Goal: Transaction & Acquisition: Purchase product/service

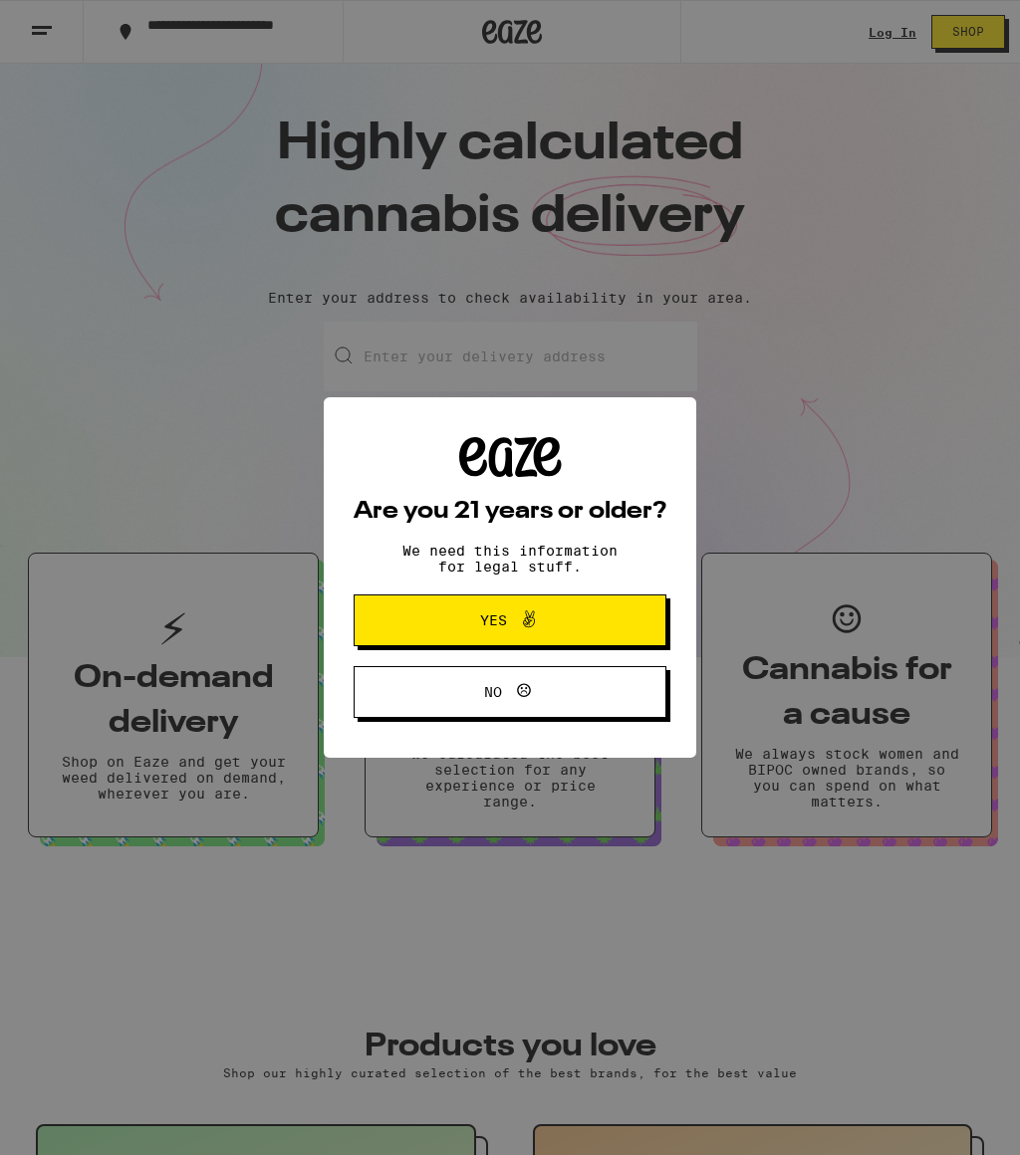
click at [613, 627] on button "Yes" at bounding box center [510, 621] width 313 height 52
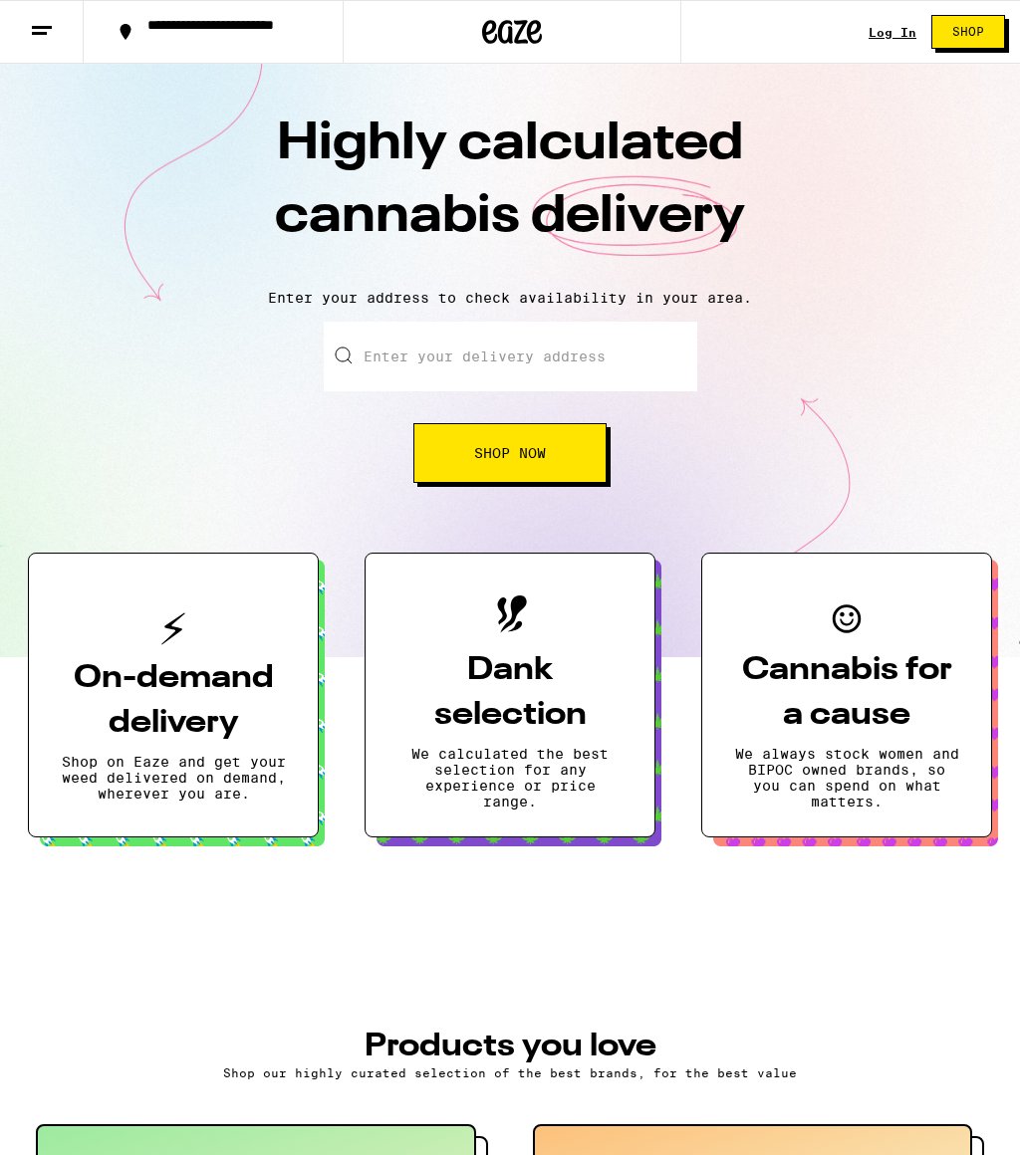
click at [890, 18] on div "Log In Shop" at bounding box center [944, 32] width 151 height 64
click at [876, 35] on link "Log In" at bounding box center [893, 32] width 48 height 13
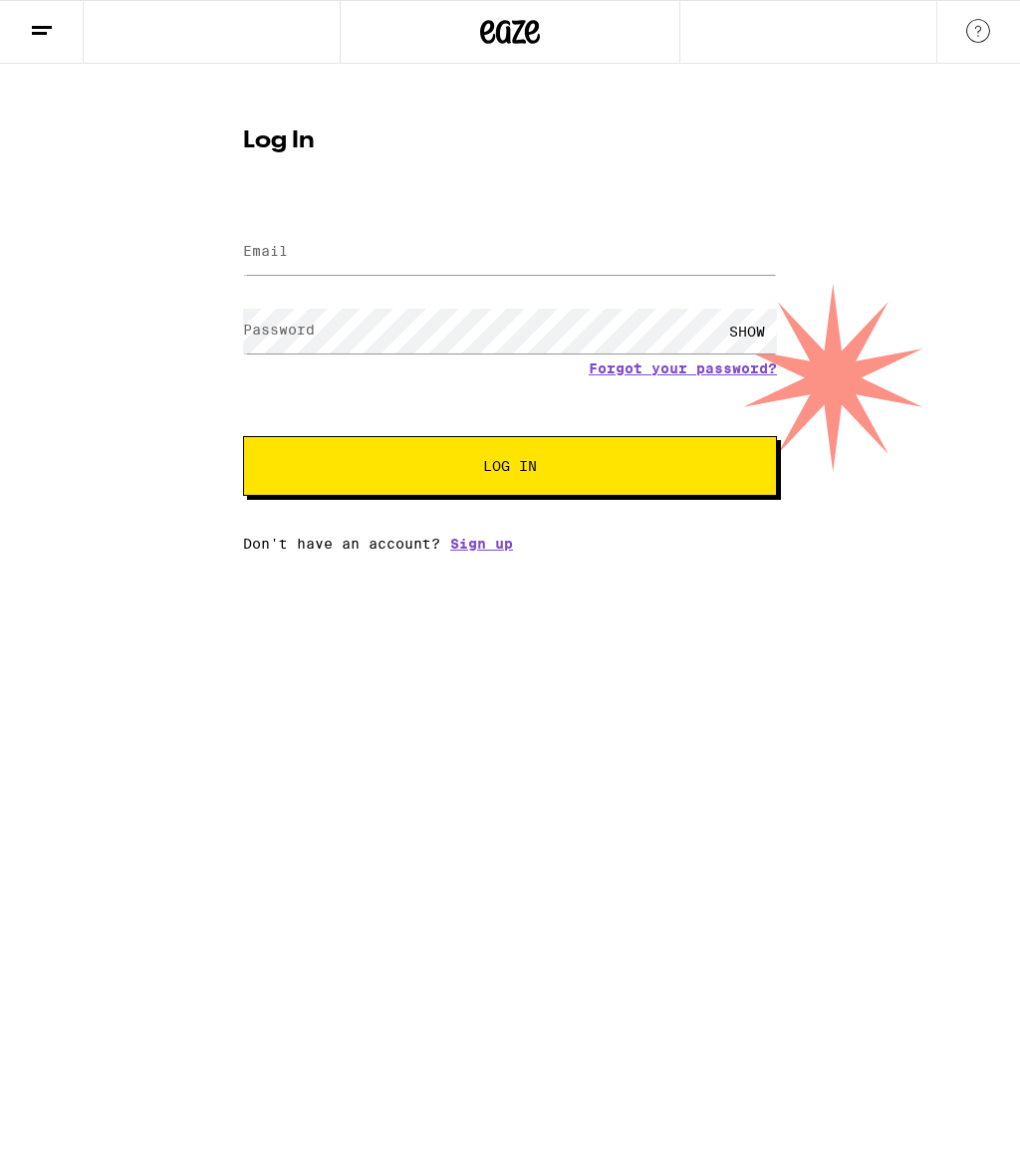
click at [881, 42] on div at bounding box center [510, 32] width 1020 height 64
click at [552, 263] on input "Email" at bounding box center [510, 252] width 534 height 45
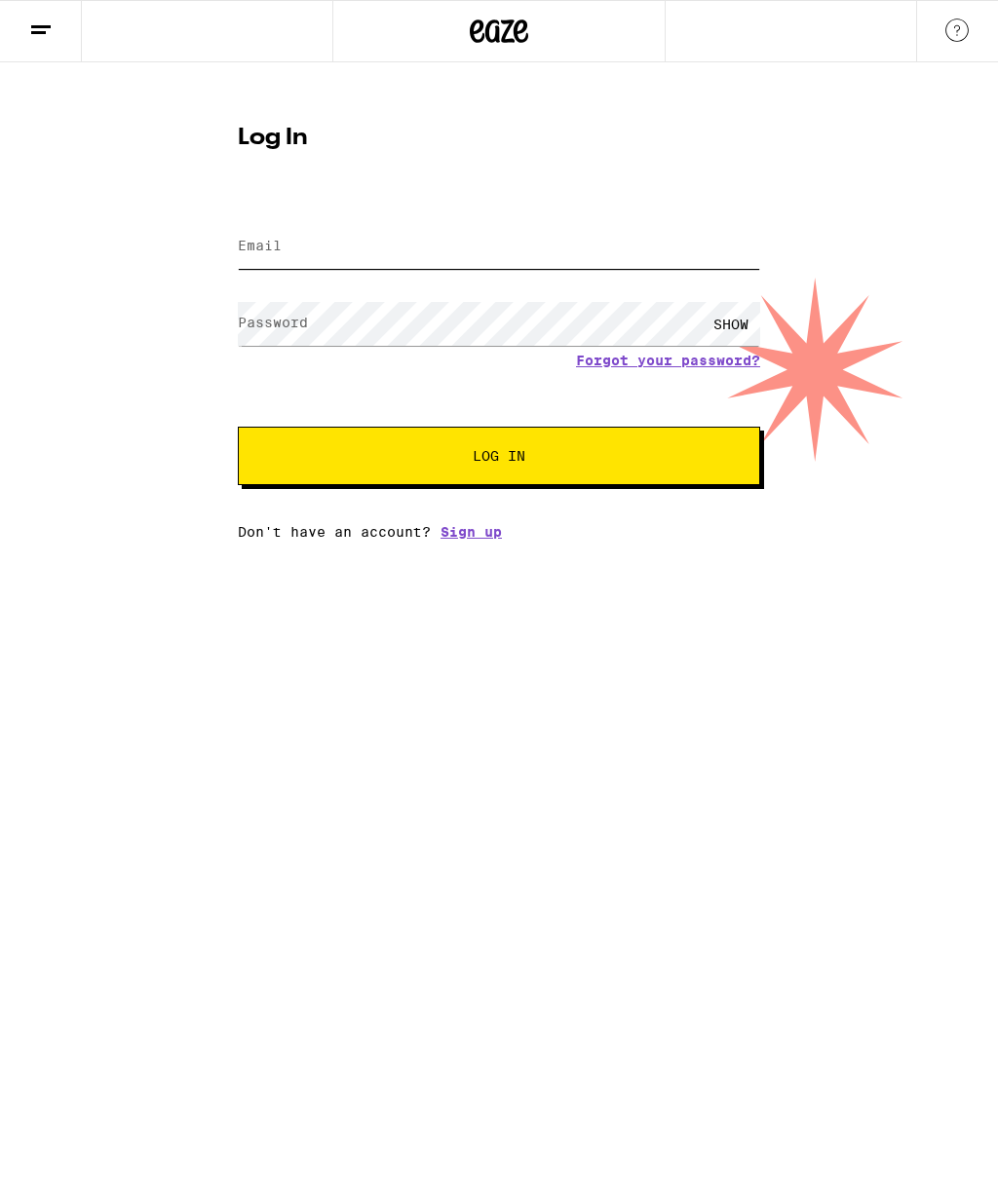
type input "[EMAIL_ADDRESS][DOMAIN_NAME]"
click at [575, 460] on span "Log In" at bounding box center [499, 456] width 365 height 14
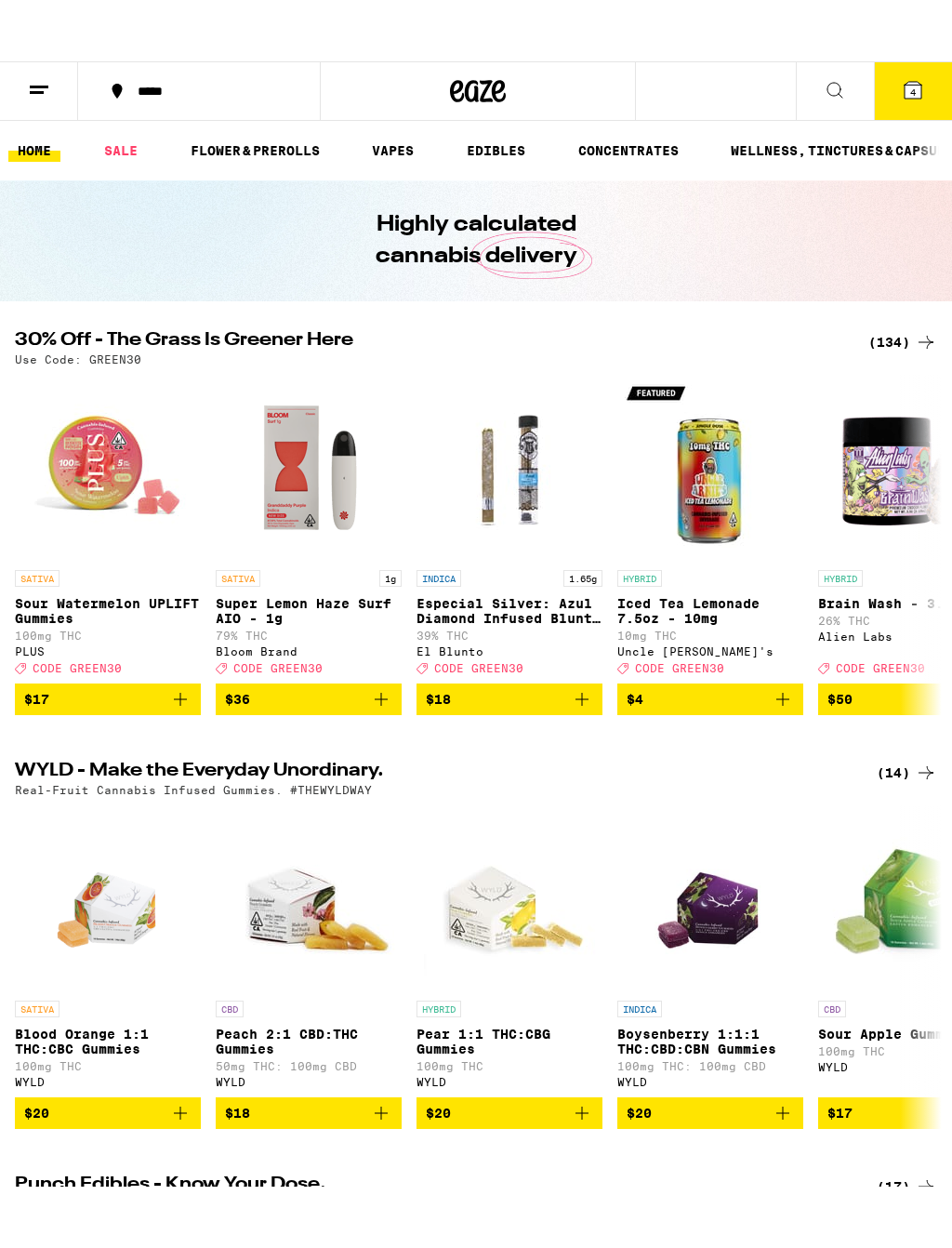
scroll to position [22, 0]
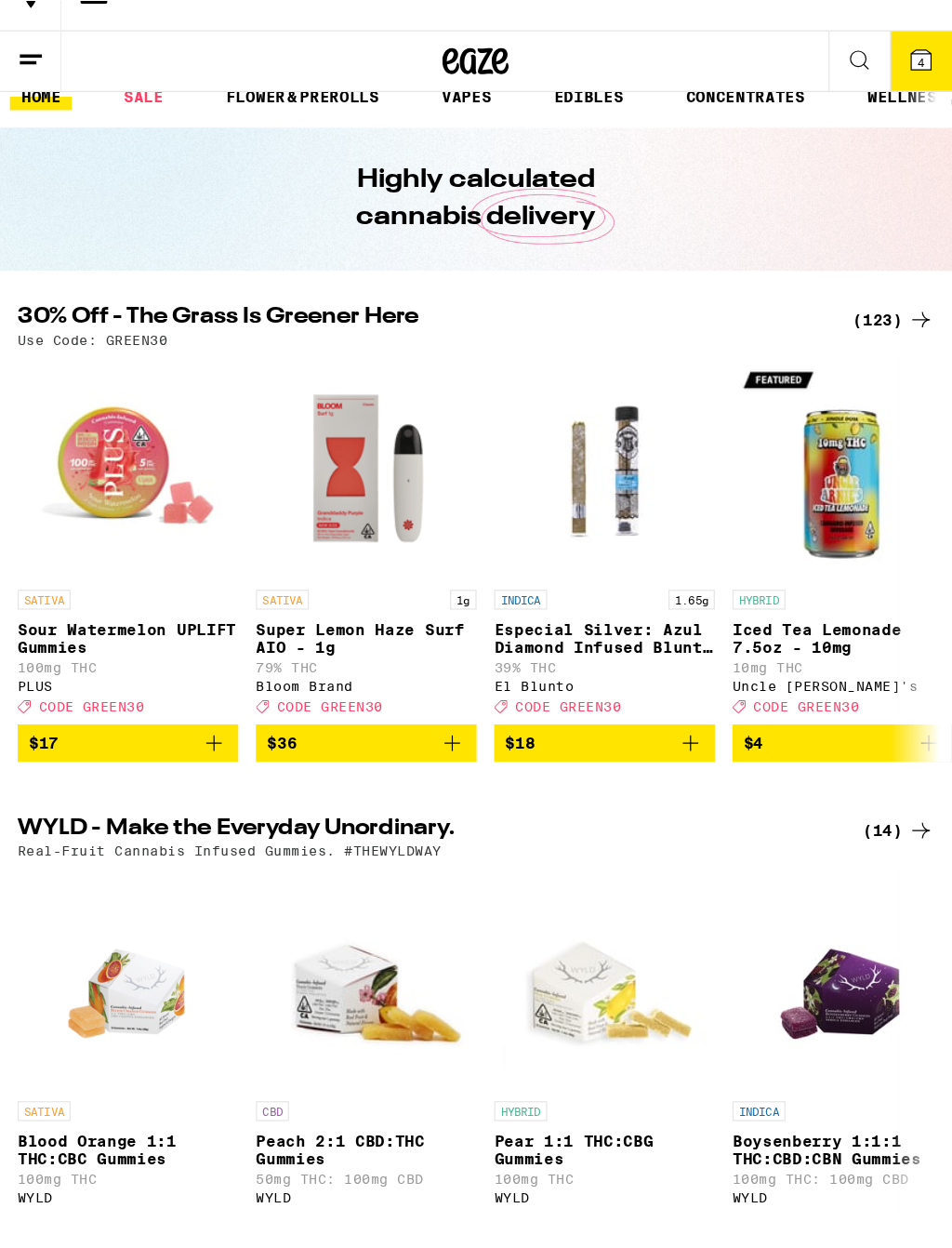
click at [179, 641] on icon "Add to bag" at bounding box center [180, 652] width 22 height 22
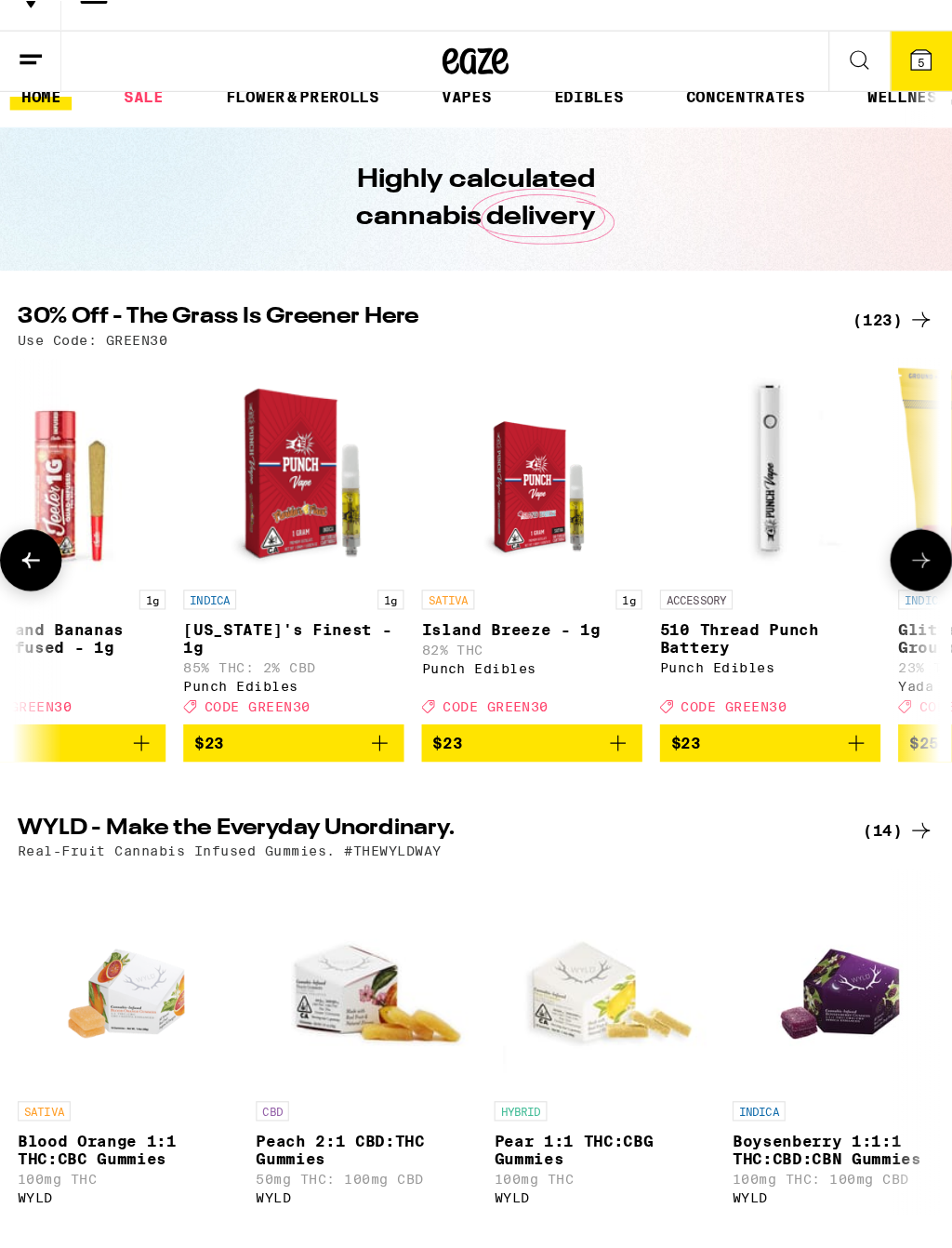
scroll to position [0, 9499]
click at [315, 641] on icon "Add to bag" at bounding box center [319, 652] width 22 height 22
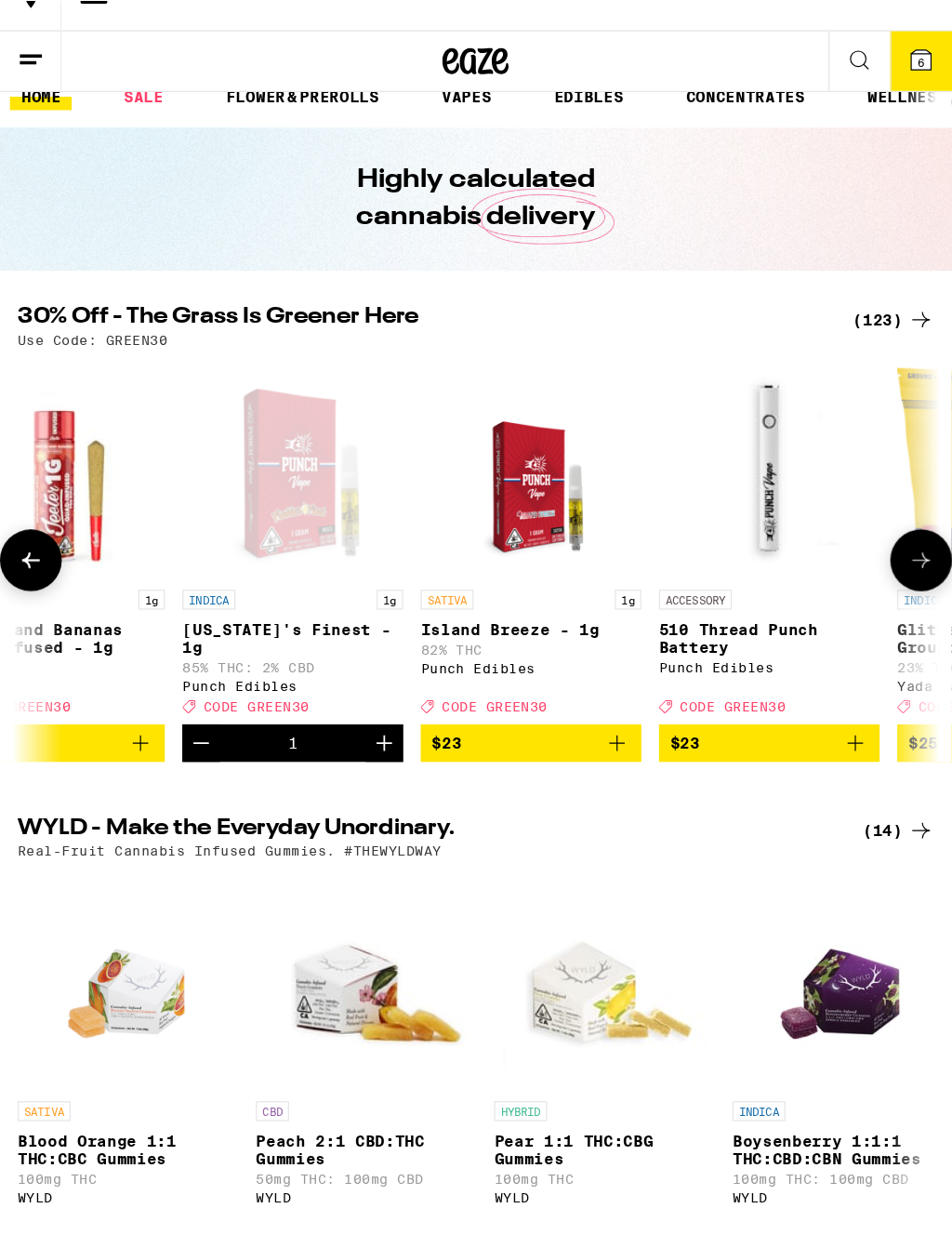
click at [180, 637] on button "Decrement" at bounding box center [169, 652] width 32 height 32
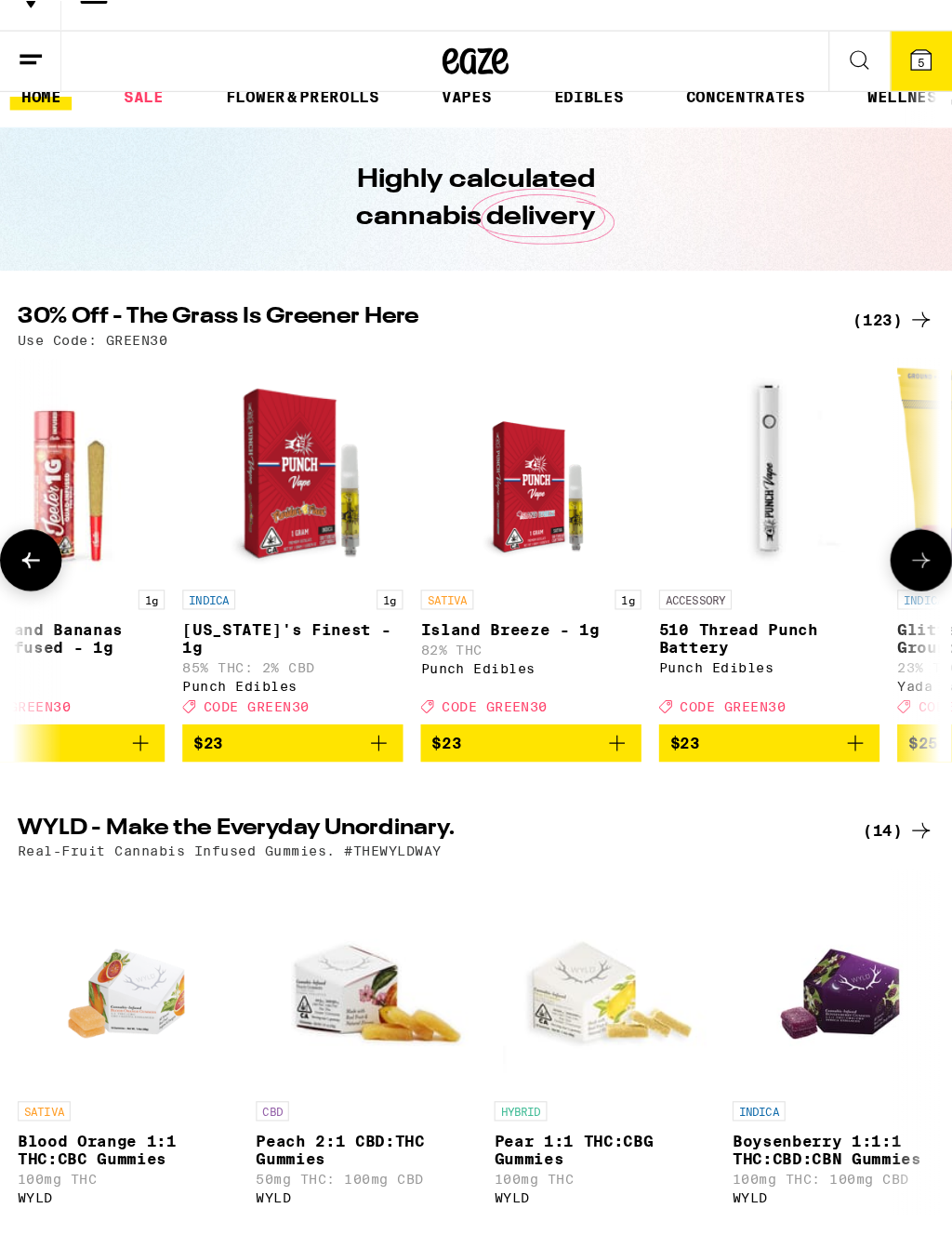
click at [170, 645] on span "$23" at bounding box center [175, 652] width 25 height 15
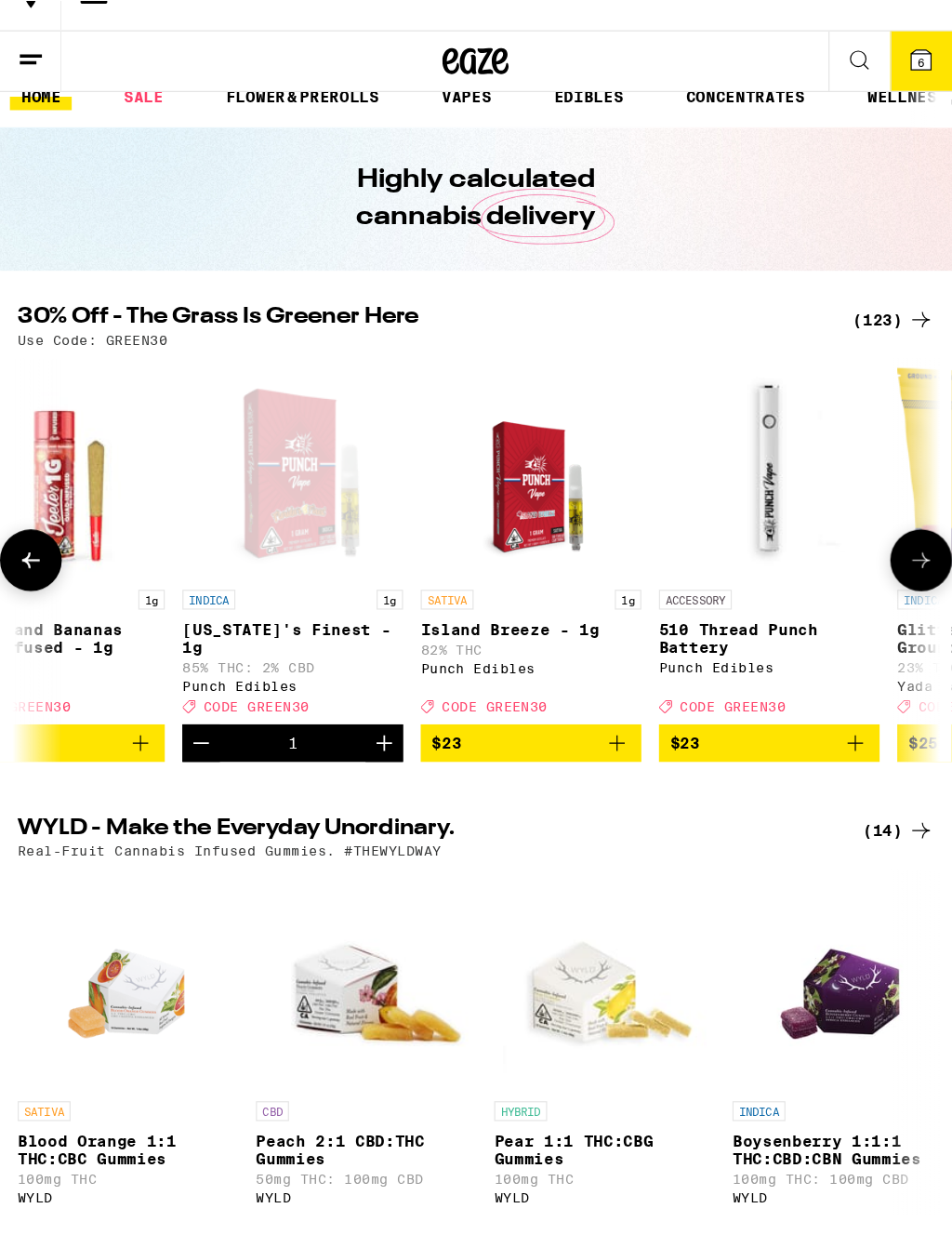
click at [165, 641] on icon "Decrement" at bounding box center [169, 652] width 22 height 22
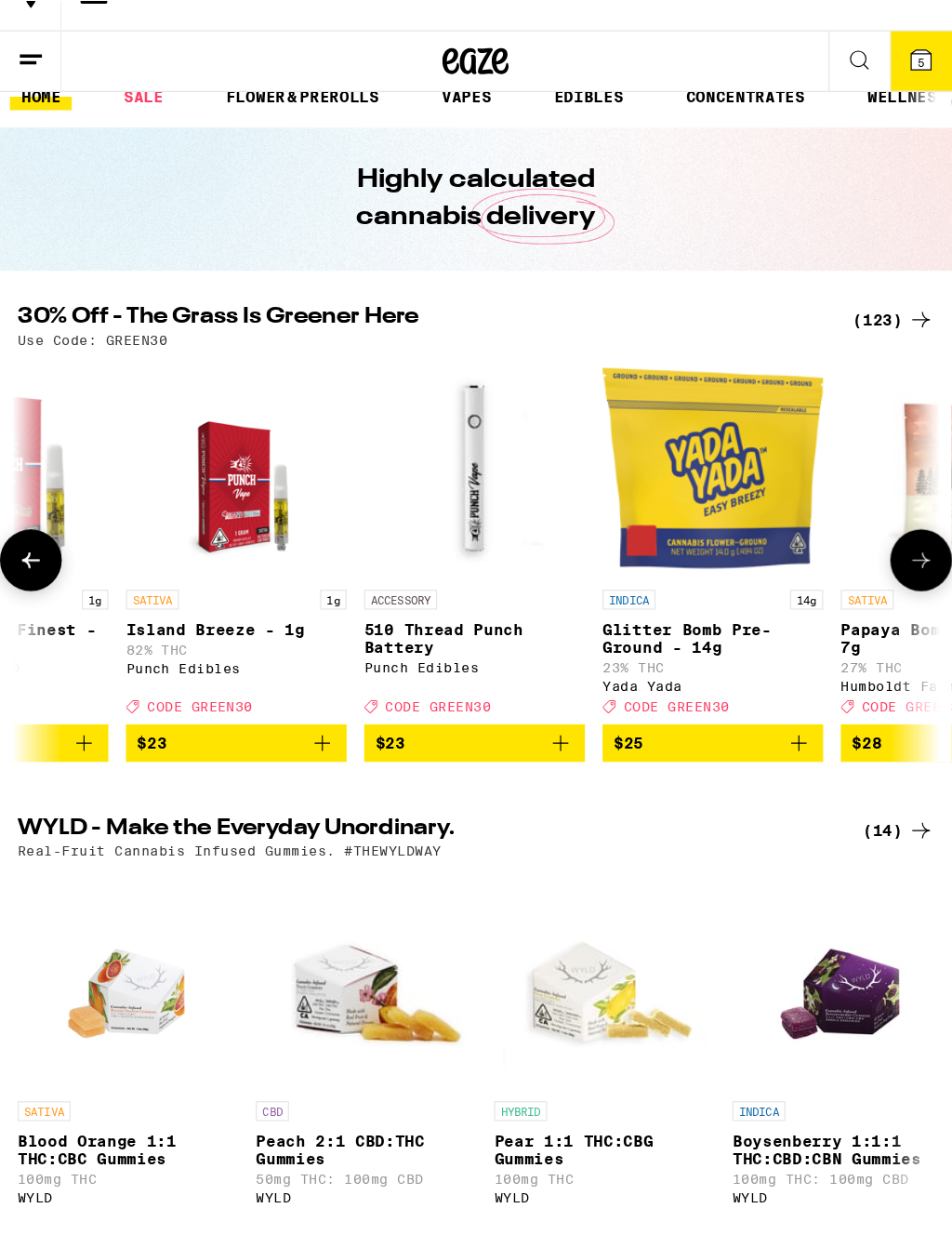
scroll to position [0, 9746]
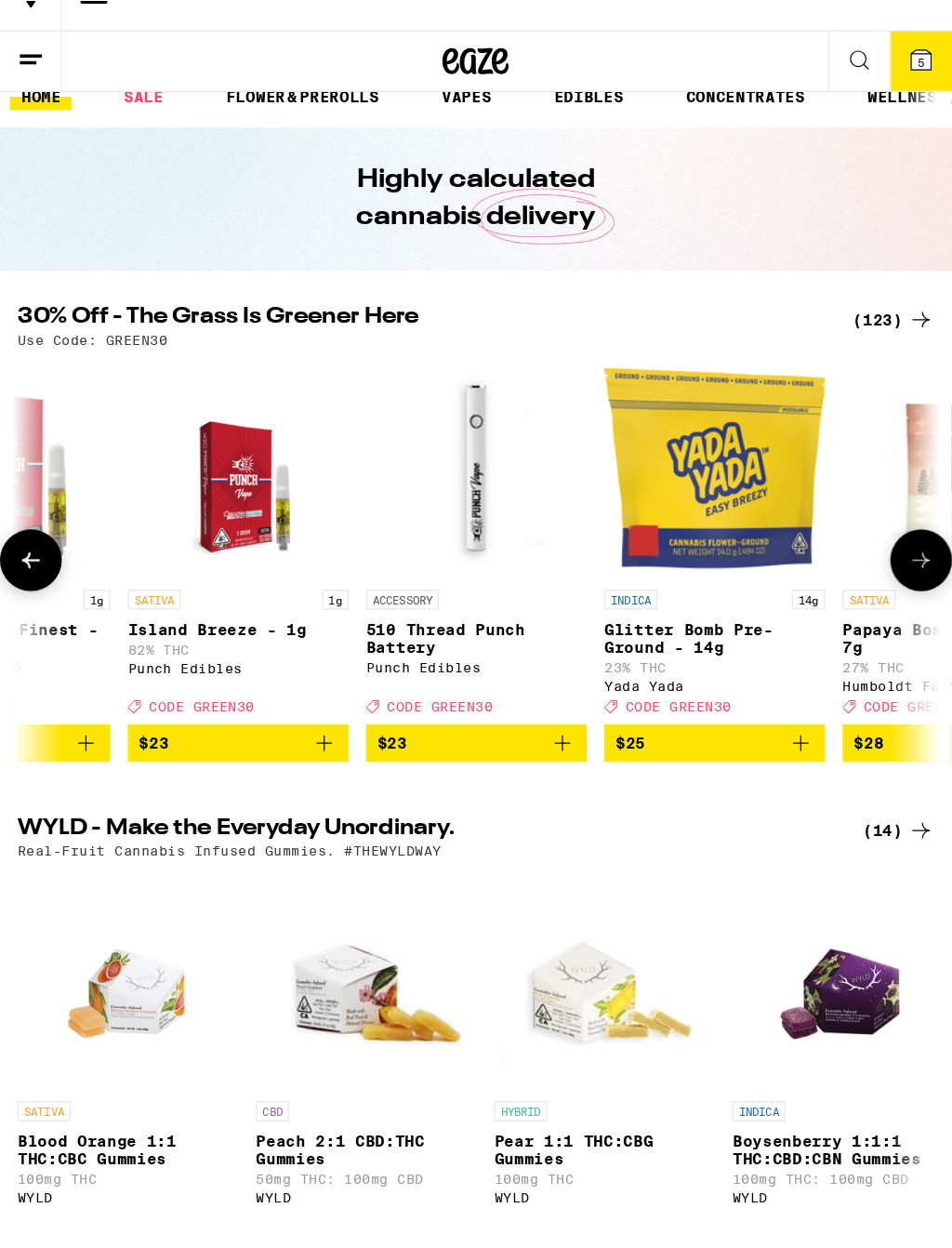
click at [272, 641] on icon "Add to bag" at bounding box center [273, 652] width 22 height 22
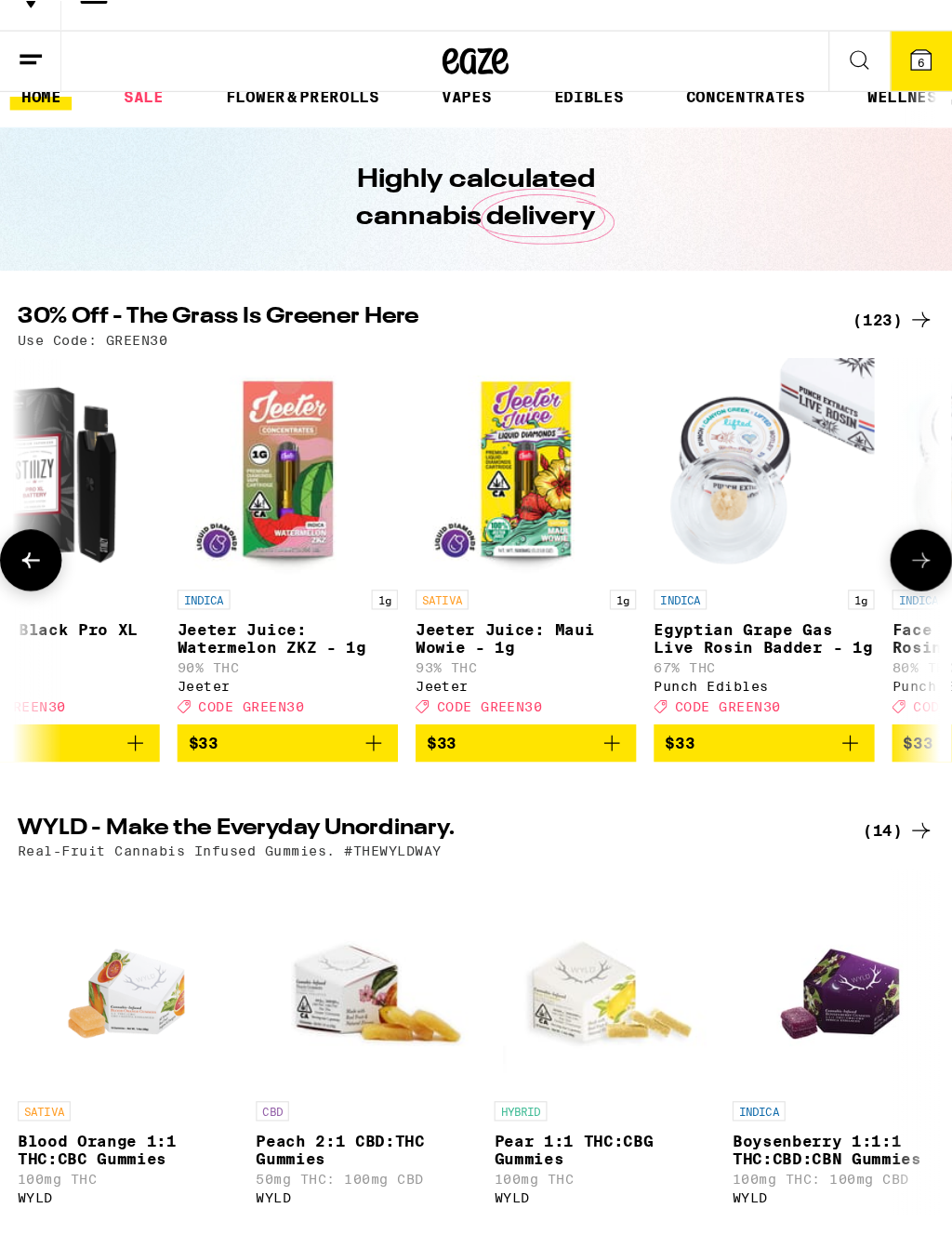
scroll to position [0, 15927]
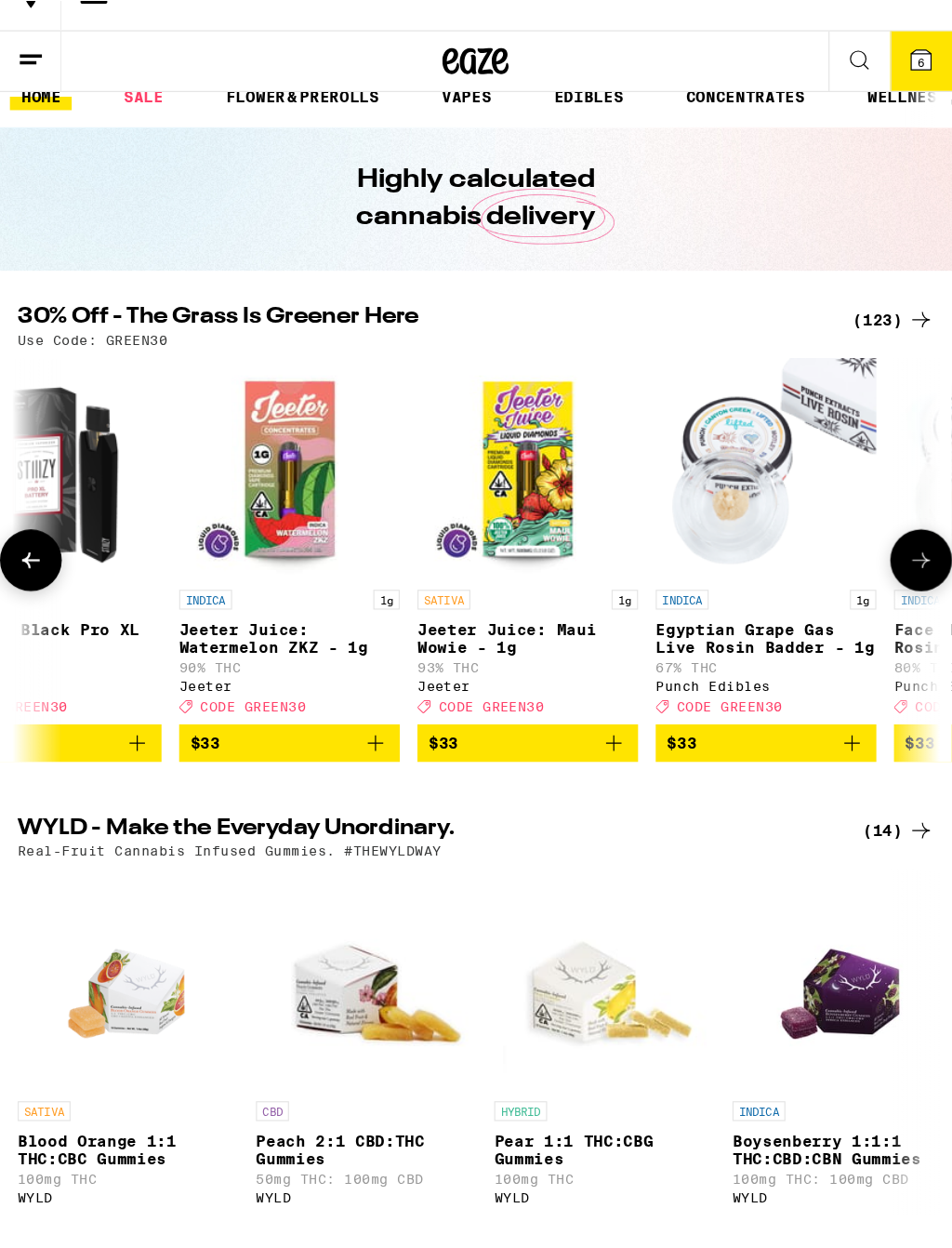
click at [500, 641] on span "$33" at bounding box center [443, 652] width 167 height 22
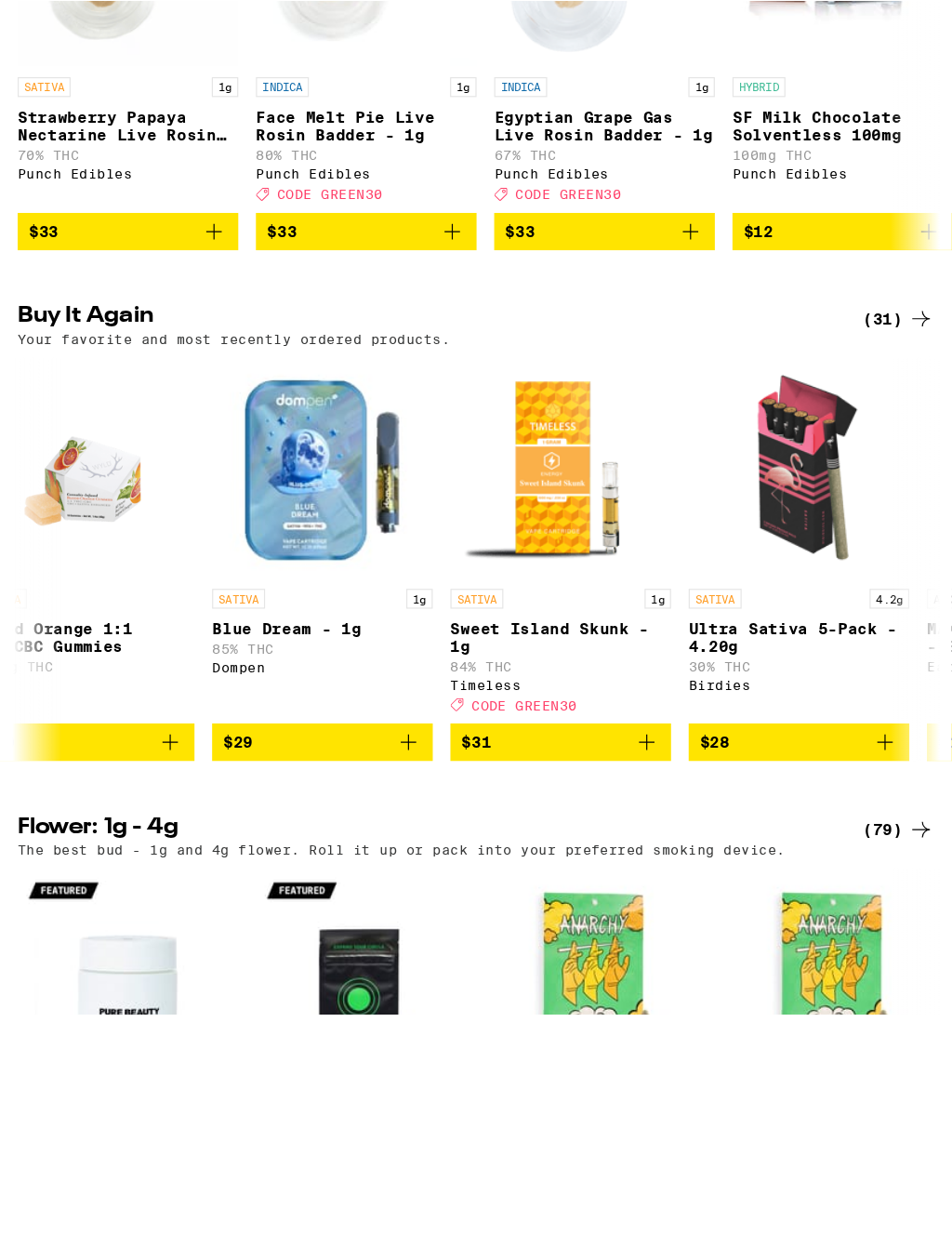
scroll to position [0, 637]
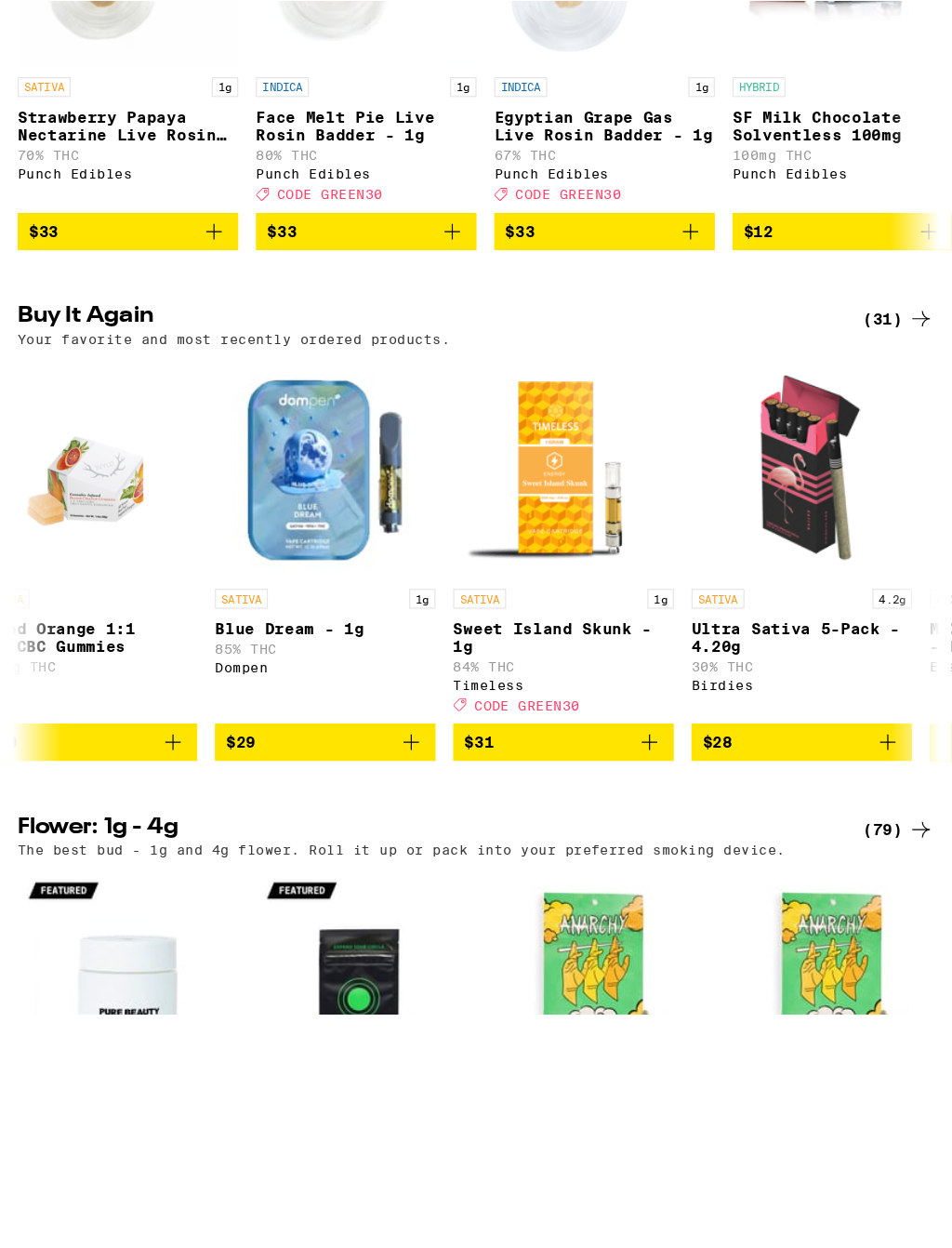
click at [343, 811] on icon "Add to bag" at bounding box center [347, 822] width 22 height 22
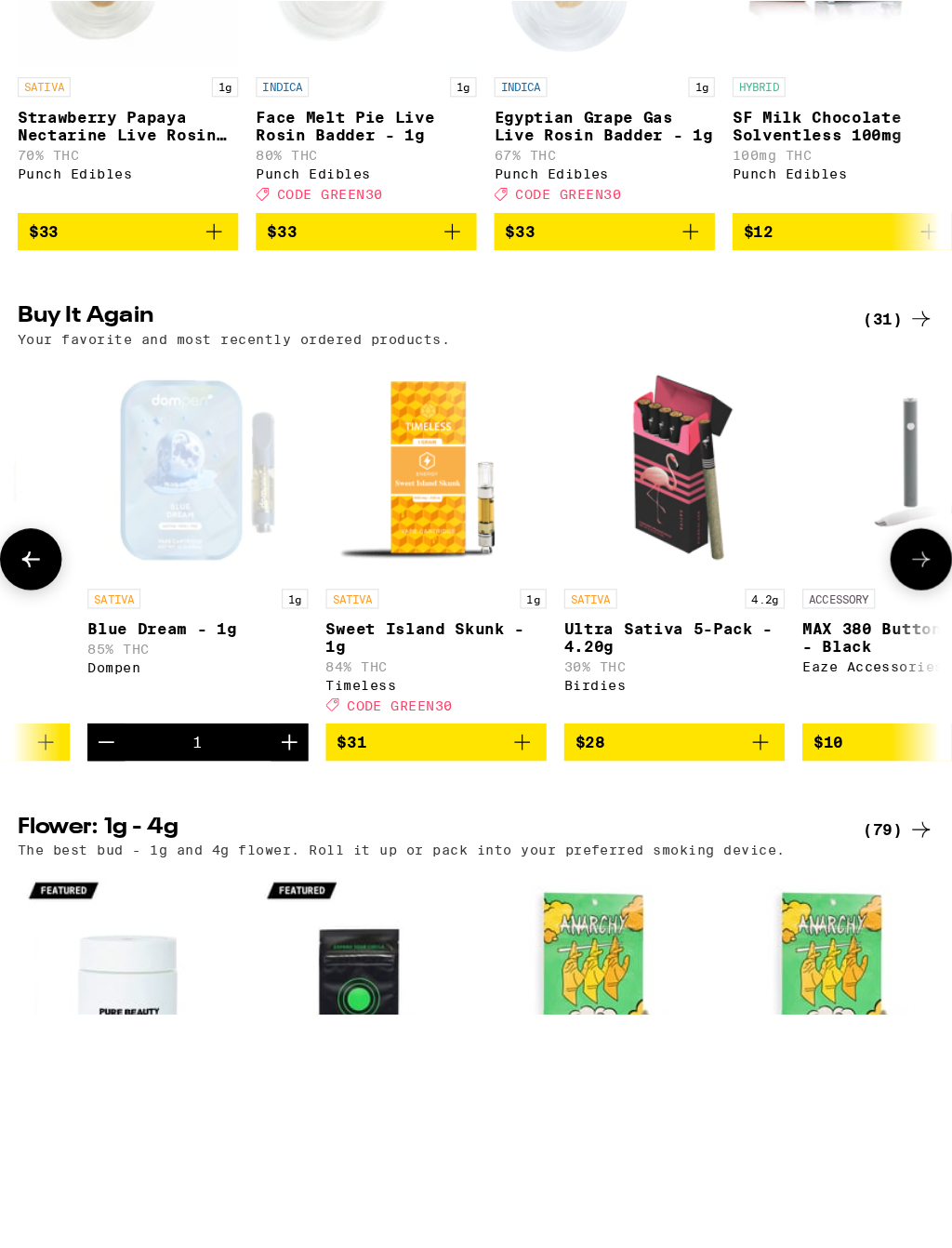
scroll to position [0, 734]
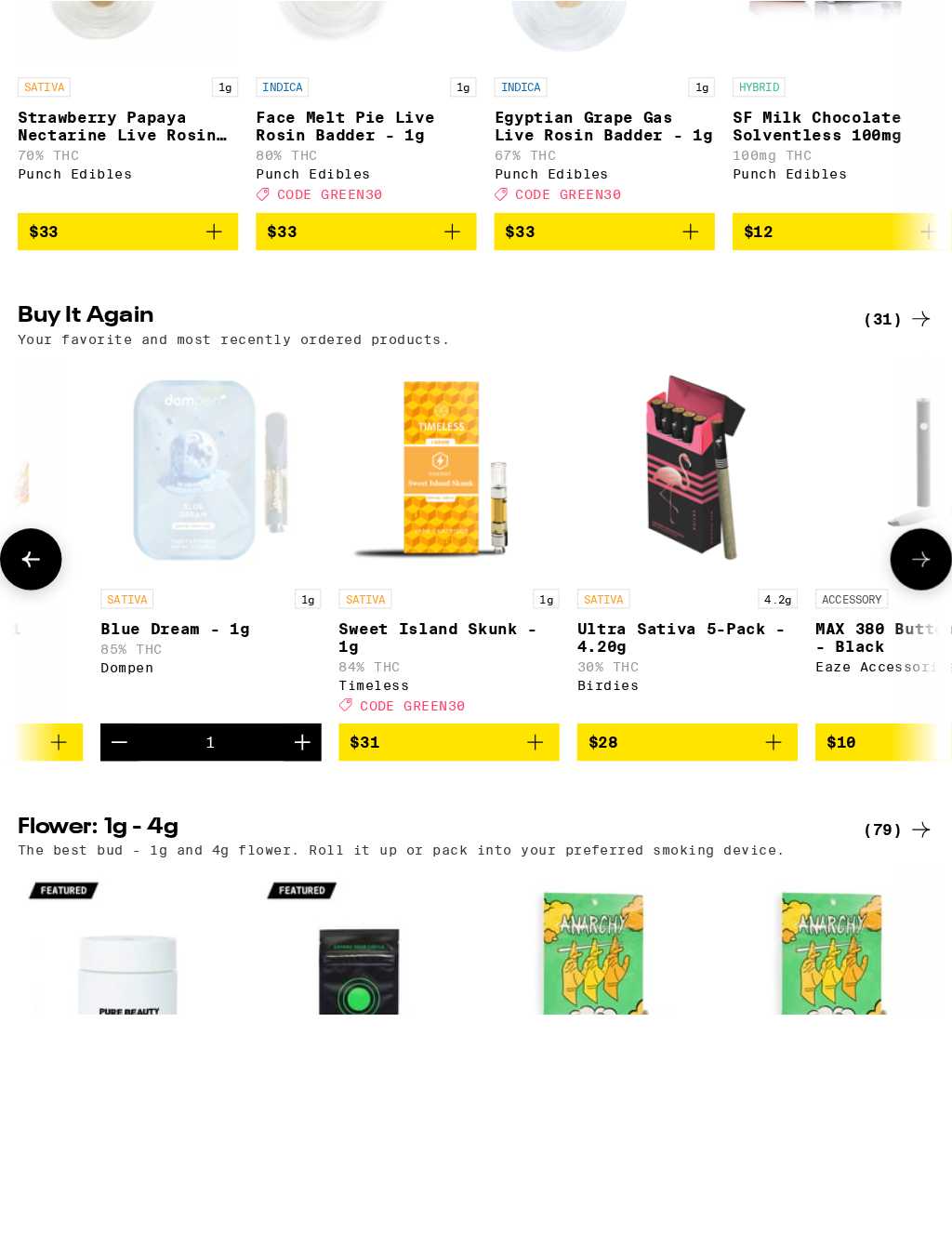
click at [99, 806] on button "Decrement" at bounding box center [101, 822] width 32 height 32
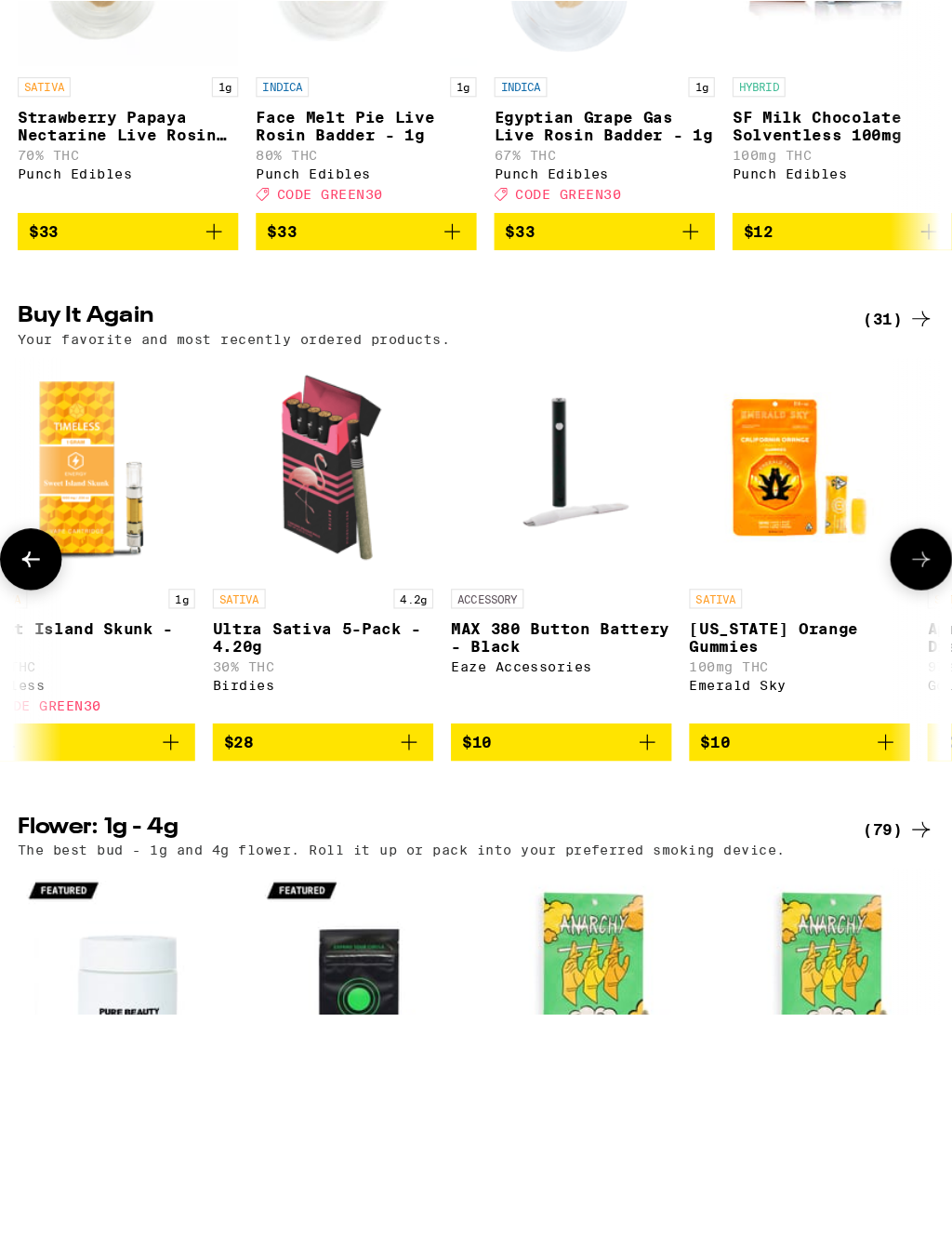
scroll to position [0, 1043]
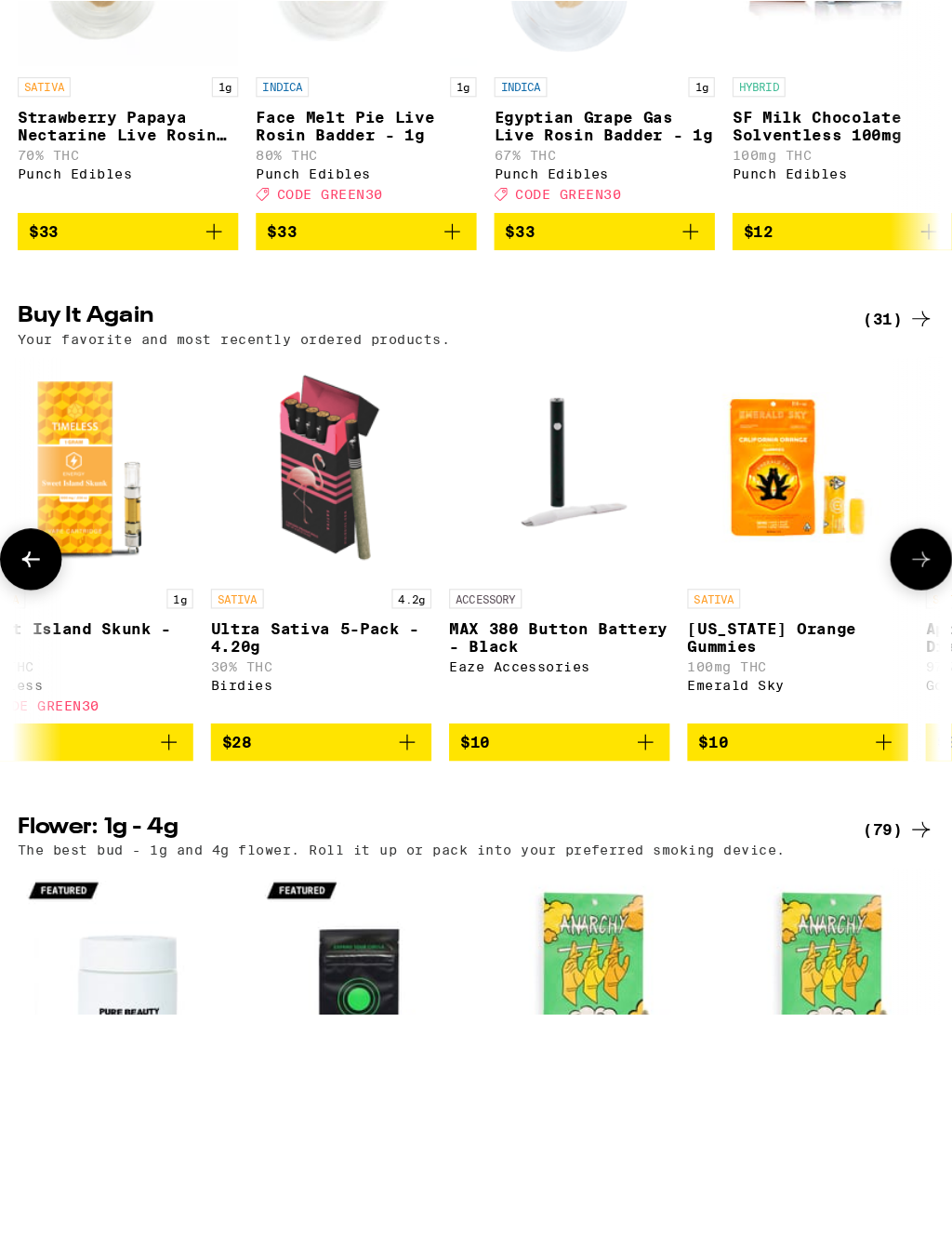
click at [343, 815] on icon "Add to bag" at bounding box center [343, 821] width 13 height 13
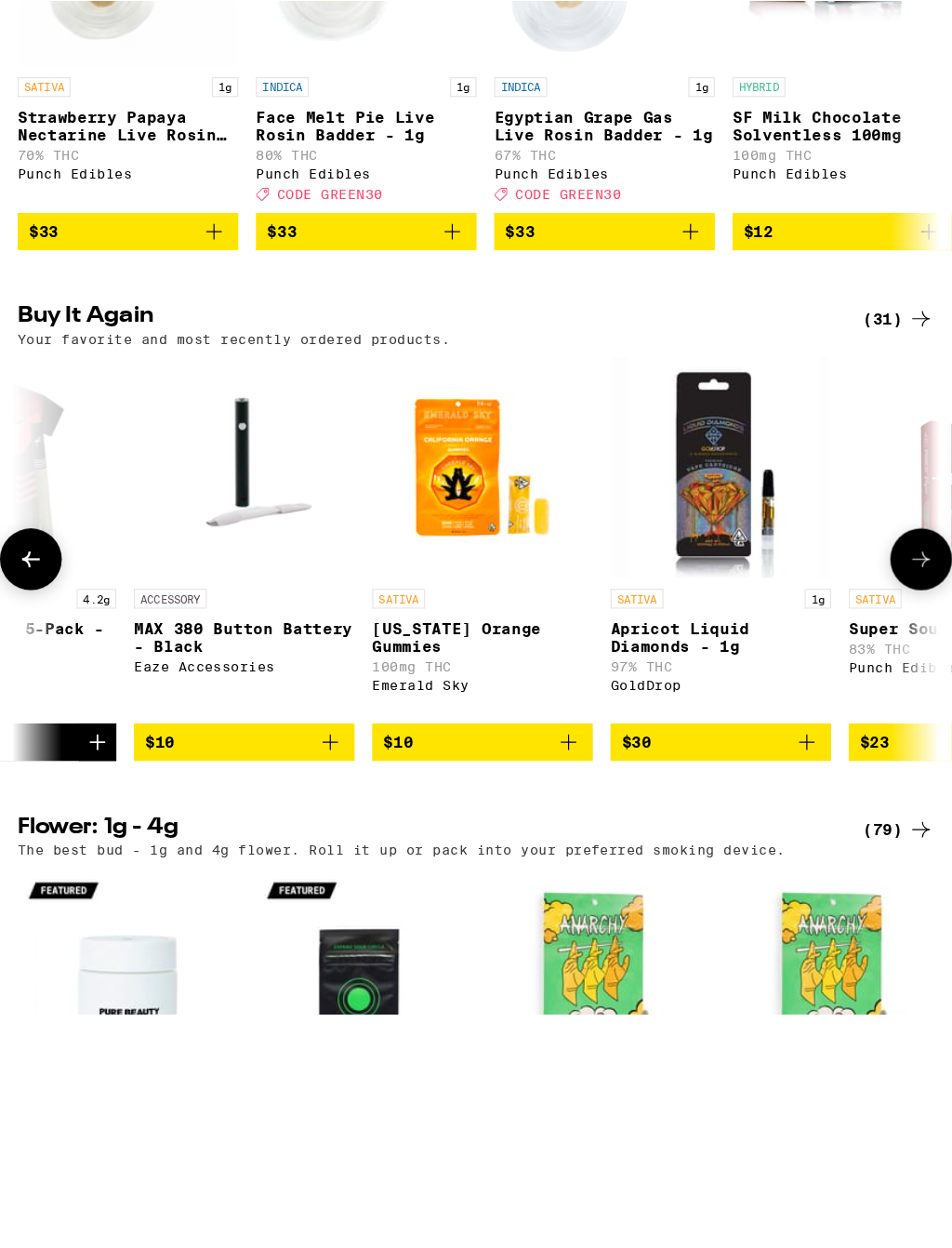
scroll to position [0, 1303]
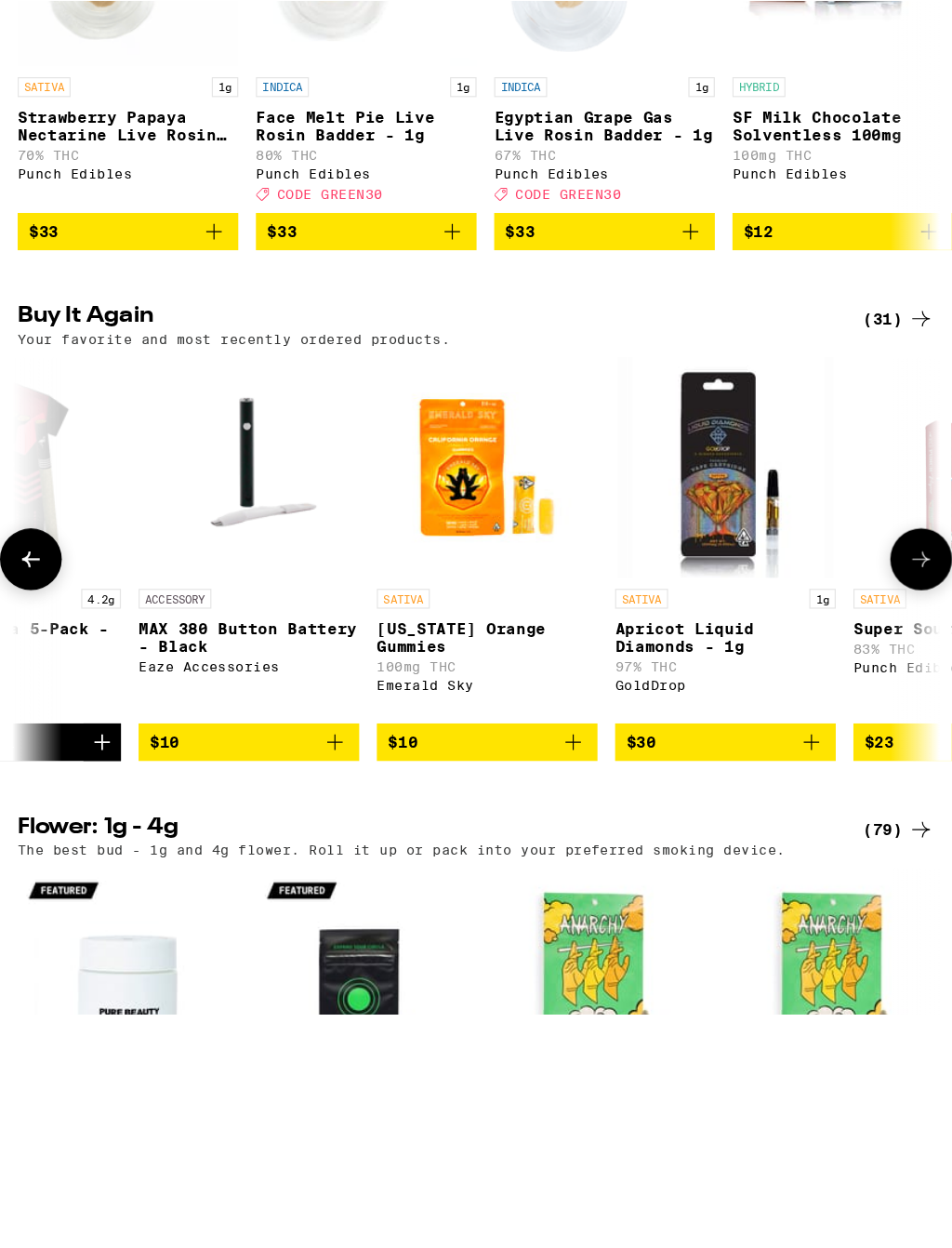
click at [283, 815] on icon "Add to bag" at bounding box center [283, 821] width 13 height 13
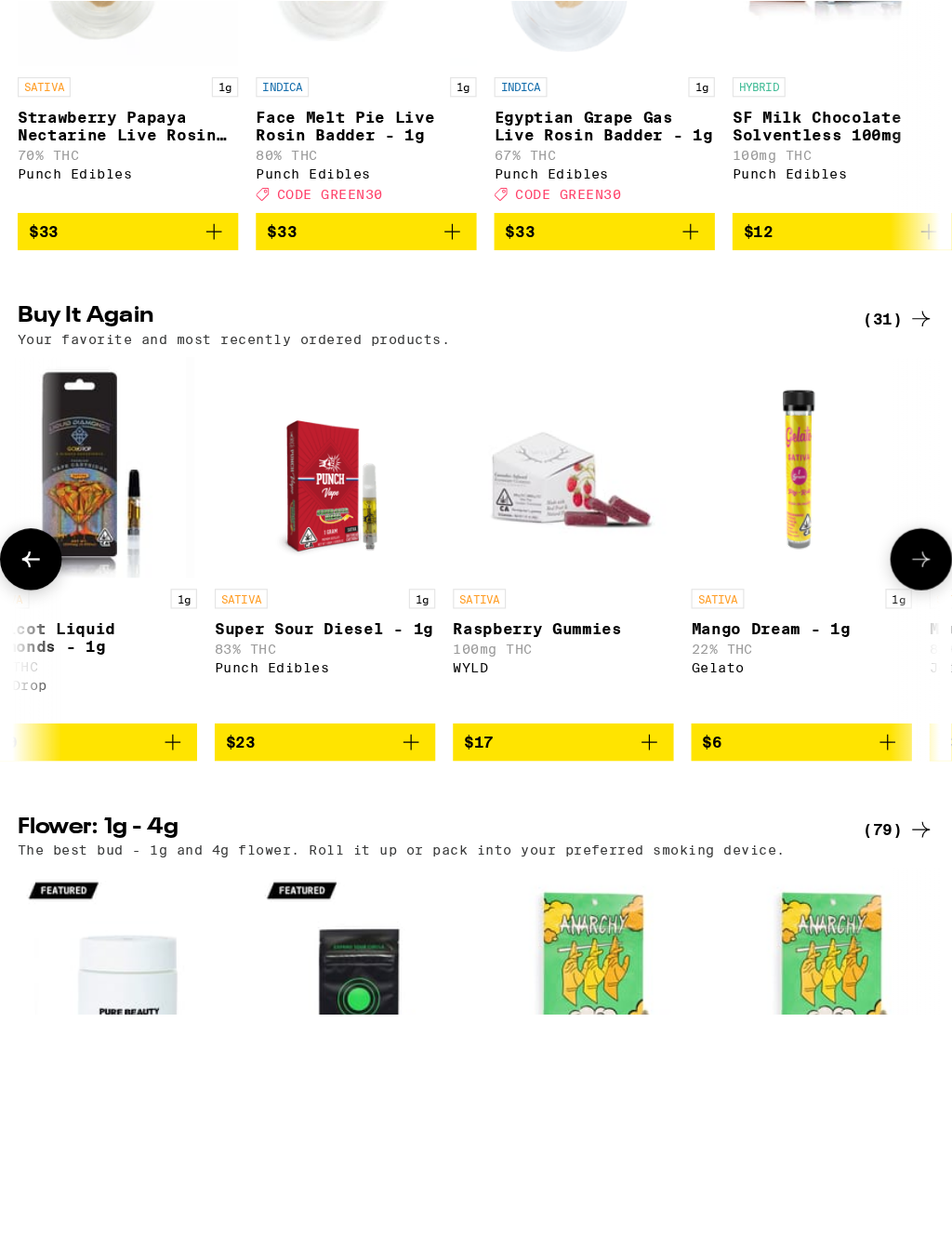
scroll to position [0, 1842]
click at [344, 811] on icon "Add to bag" at bounding box center [346, 822] width 22 height 22
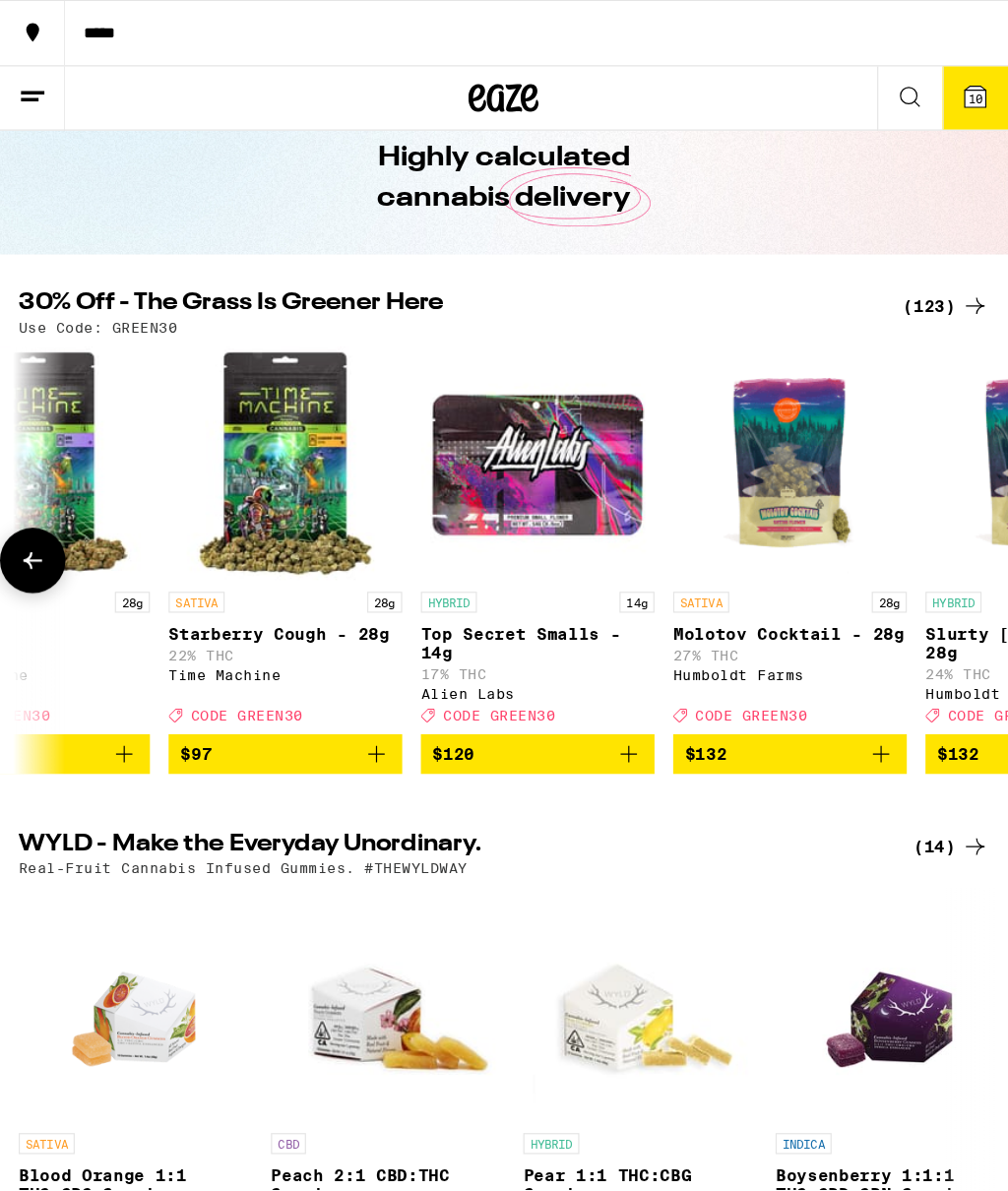
scroll to position [0, 0]
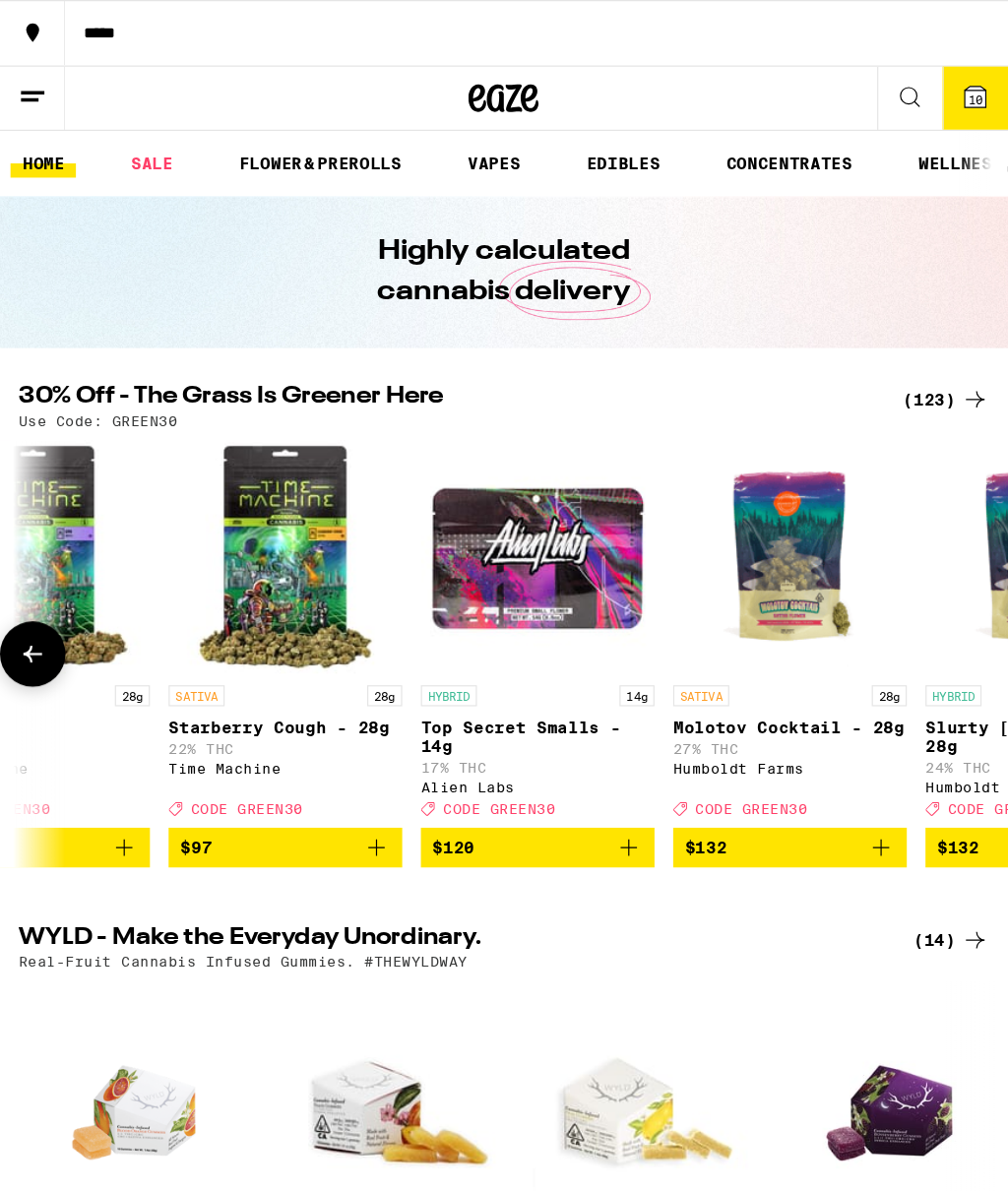
click at [29, 56] on button at bounding box center [28, 83] width 55 height 54
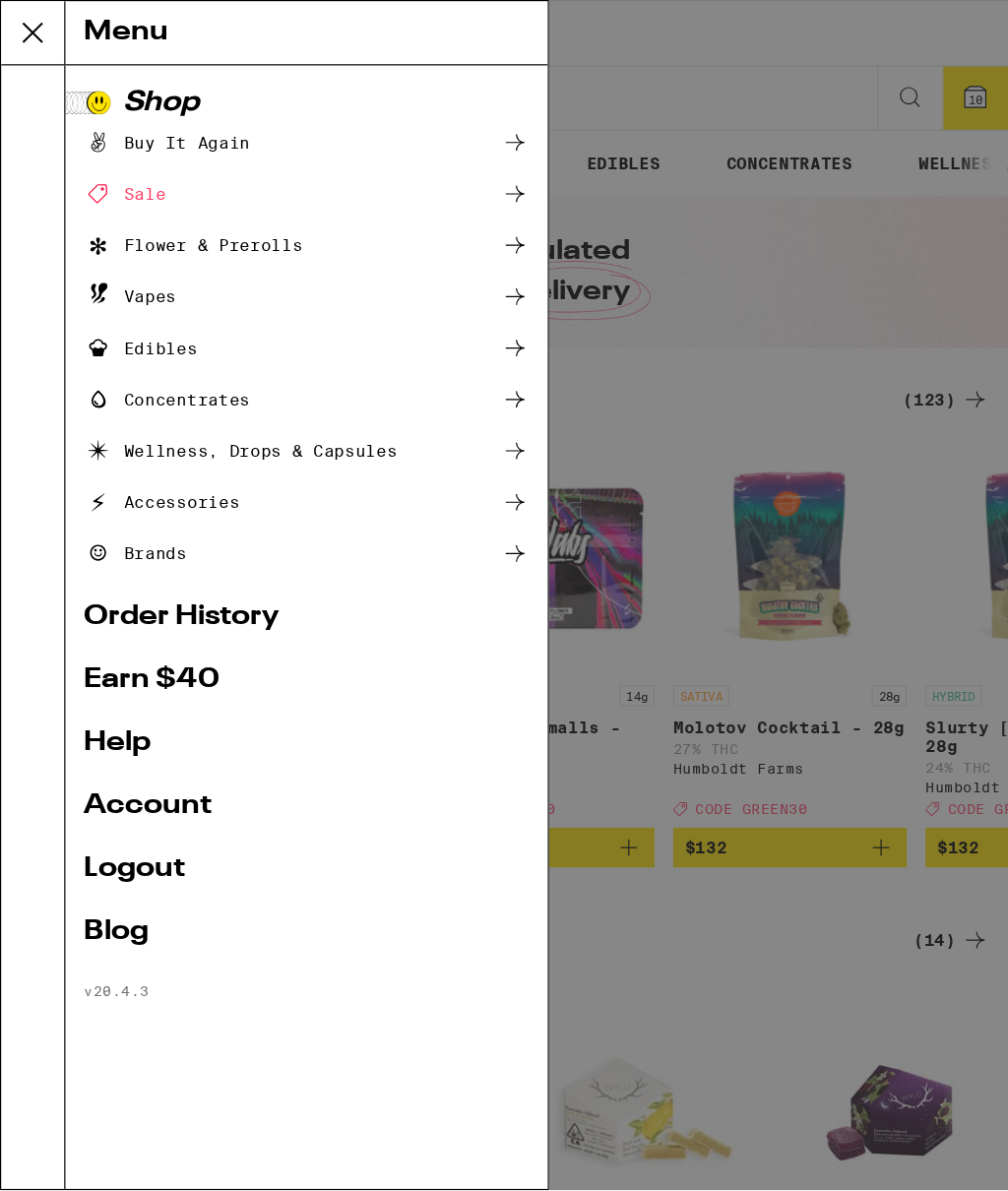
click at [139, 175] on div "Sale" at bounding box center [106, 163] width 69 height 24
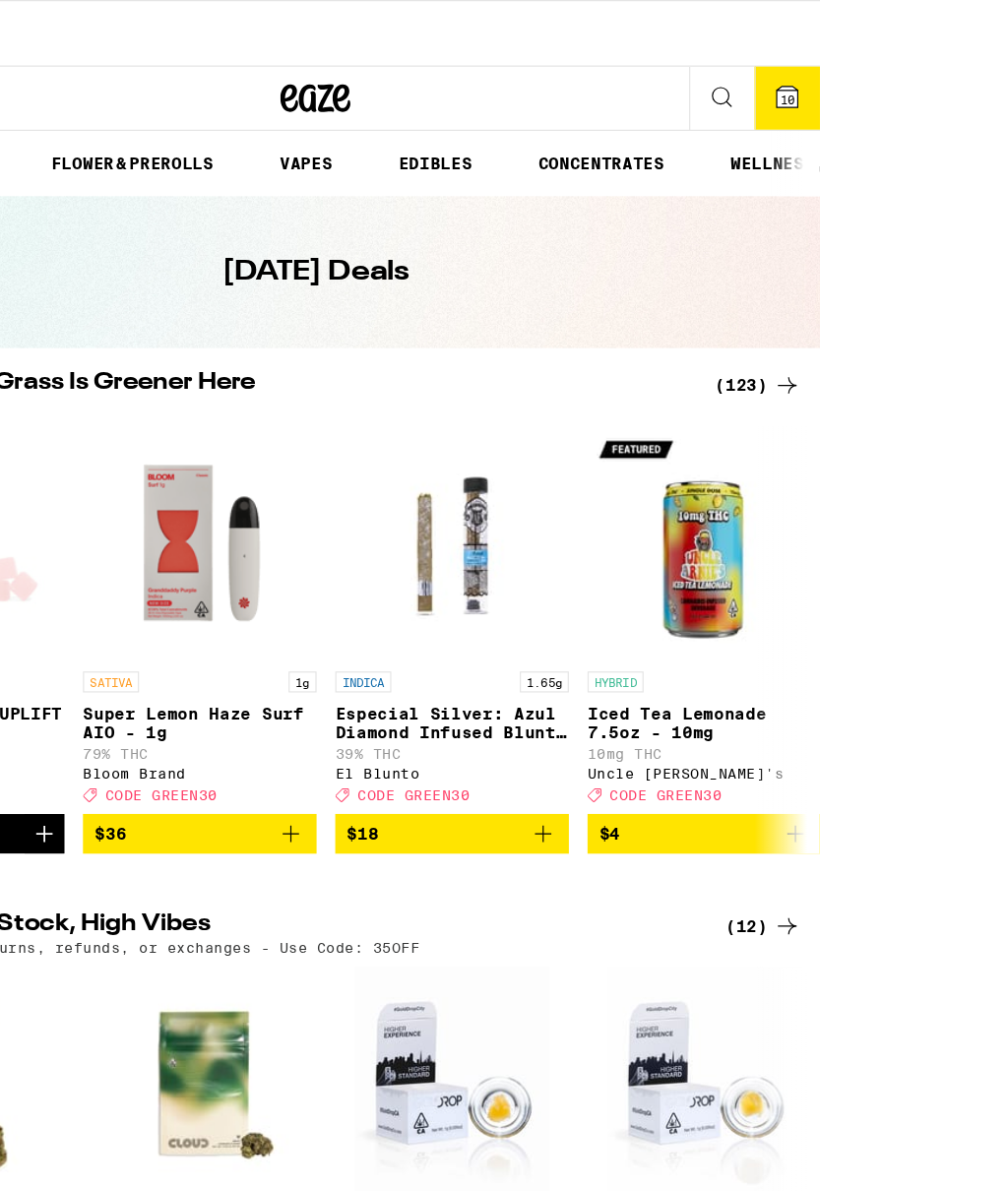
click at [815, 73] on icon at bounding box center [822, 82] width 18 height 18
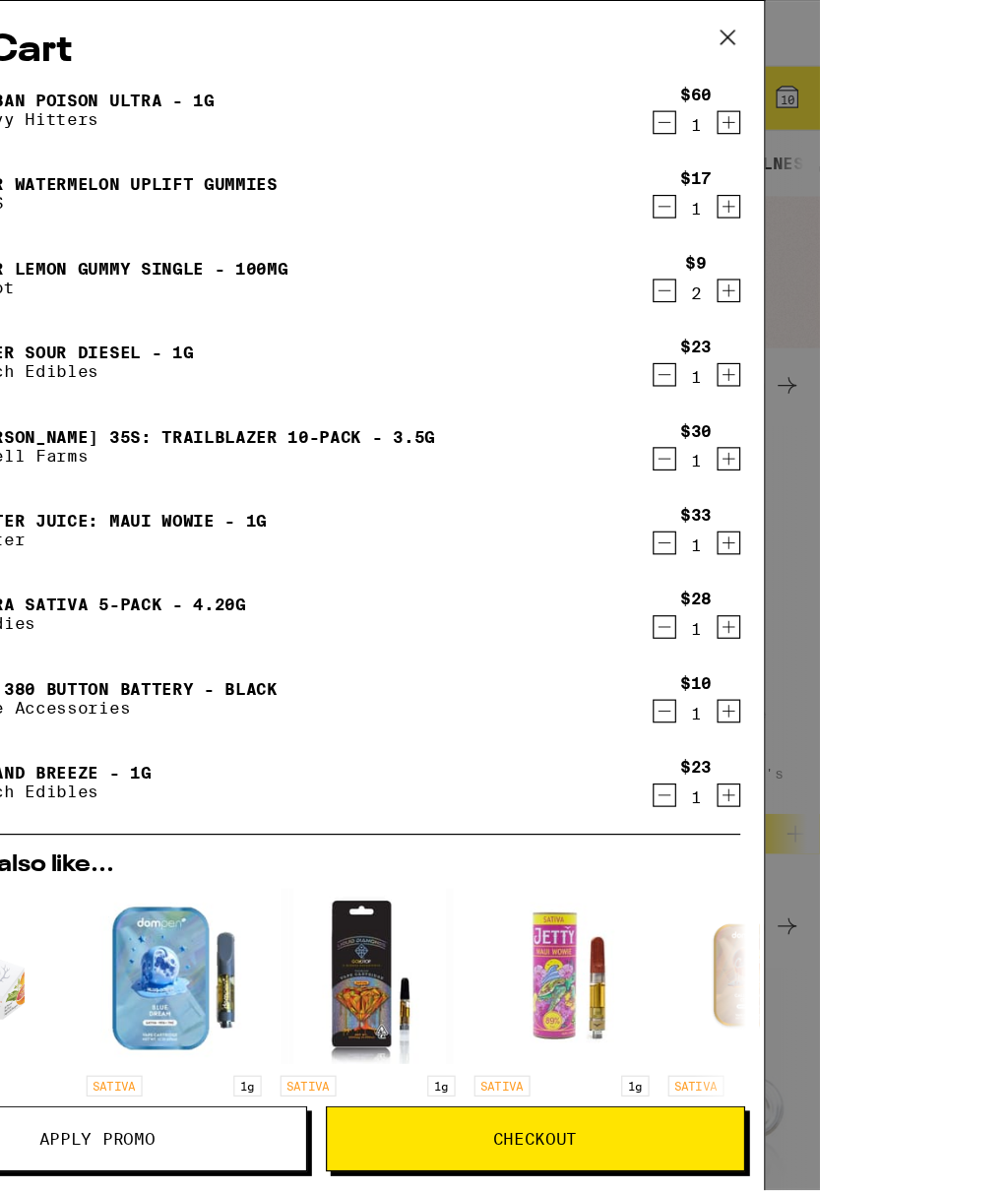
click at [710, 109] on icon "Decrement" at bounding box center [718, 104] width 18 height 24
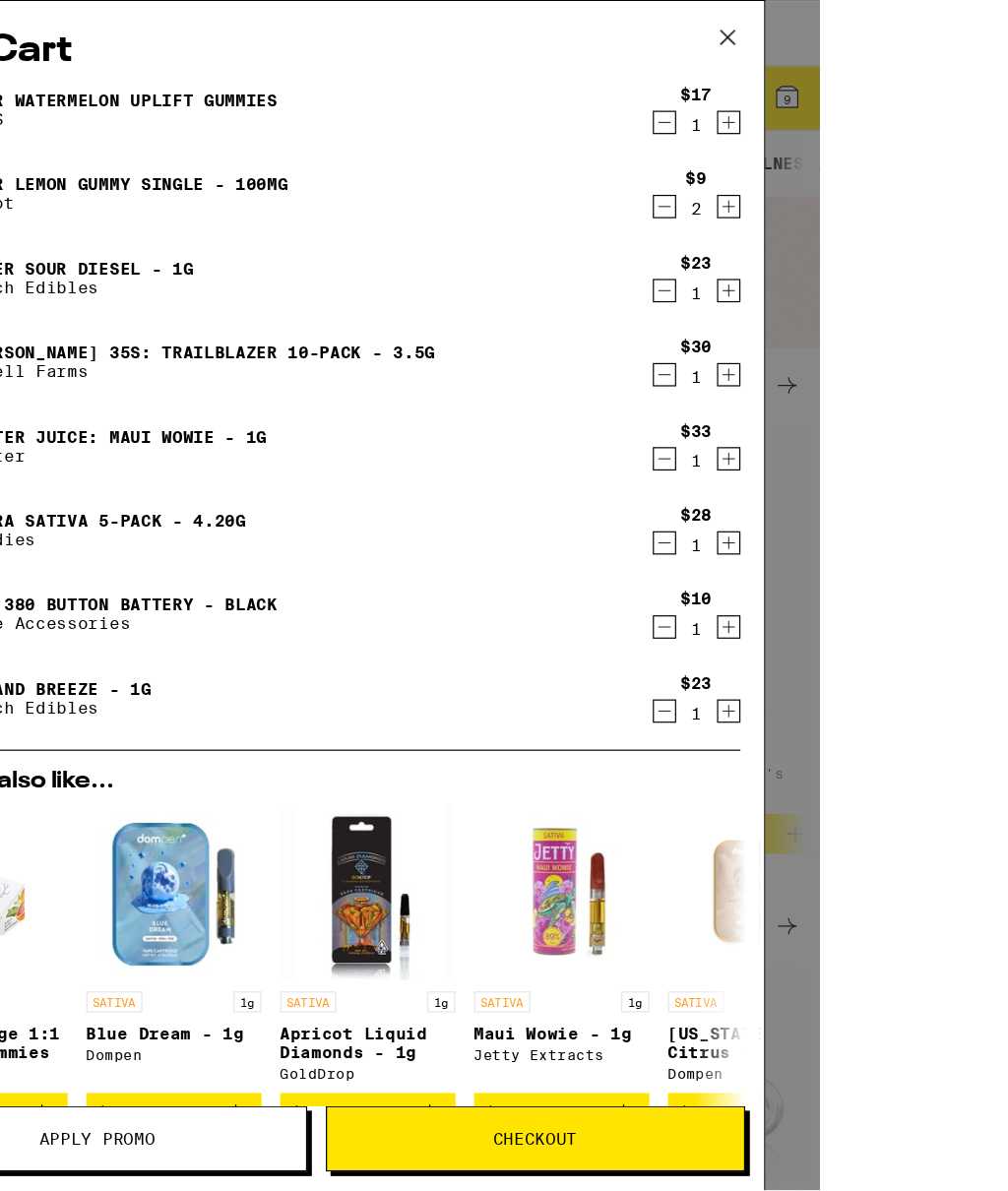
click at [713, 104] on icon "Decrement" at bounding box center [717, 104] width 11 height 0
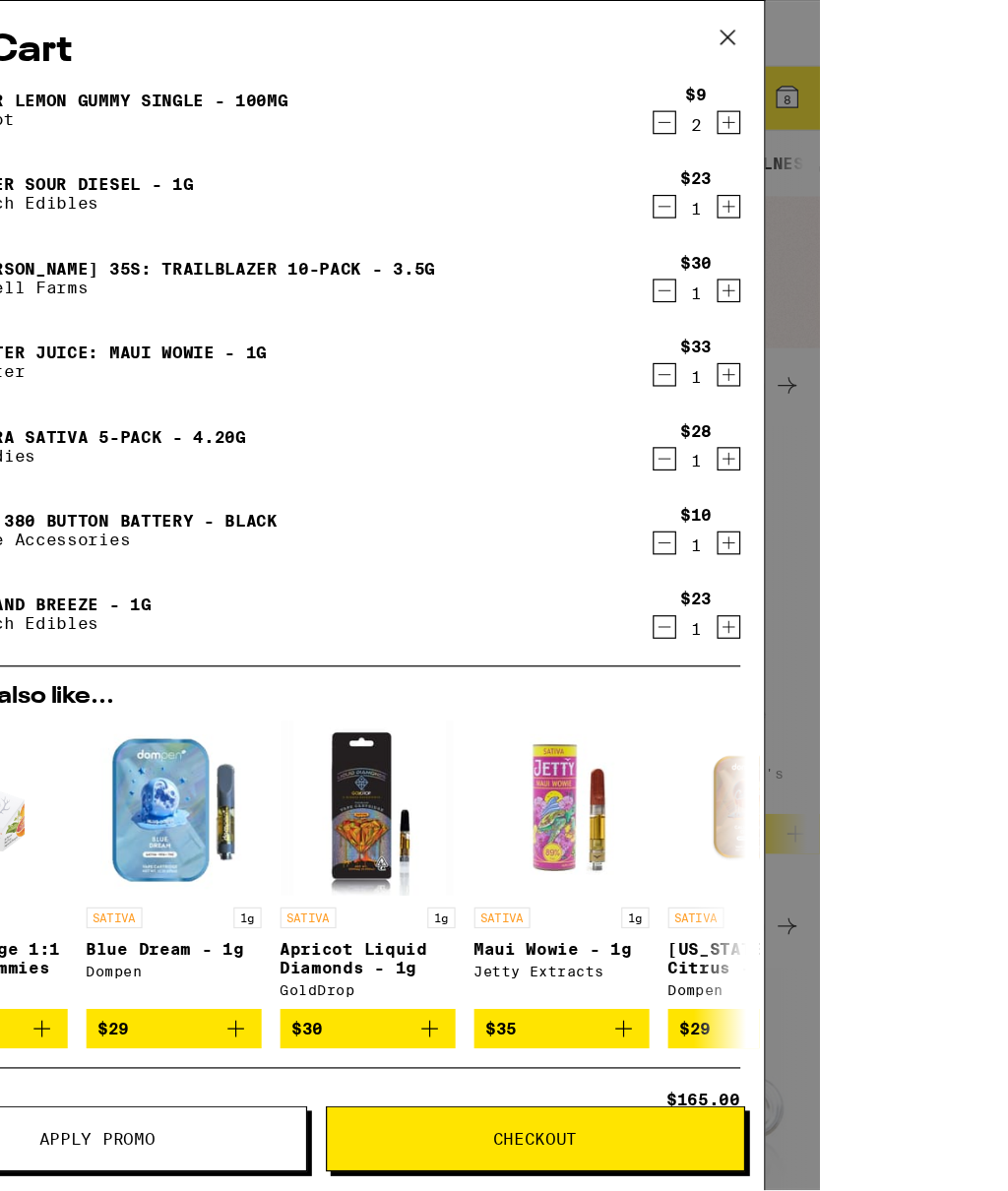
click at [710, 244] on icon "Decrement" at bounding box center [718, 245] width 18 height 24
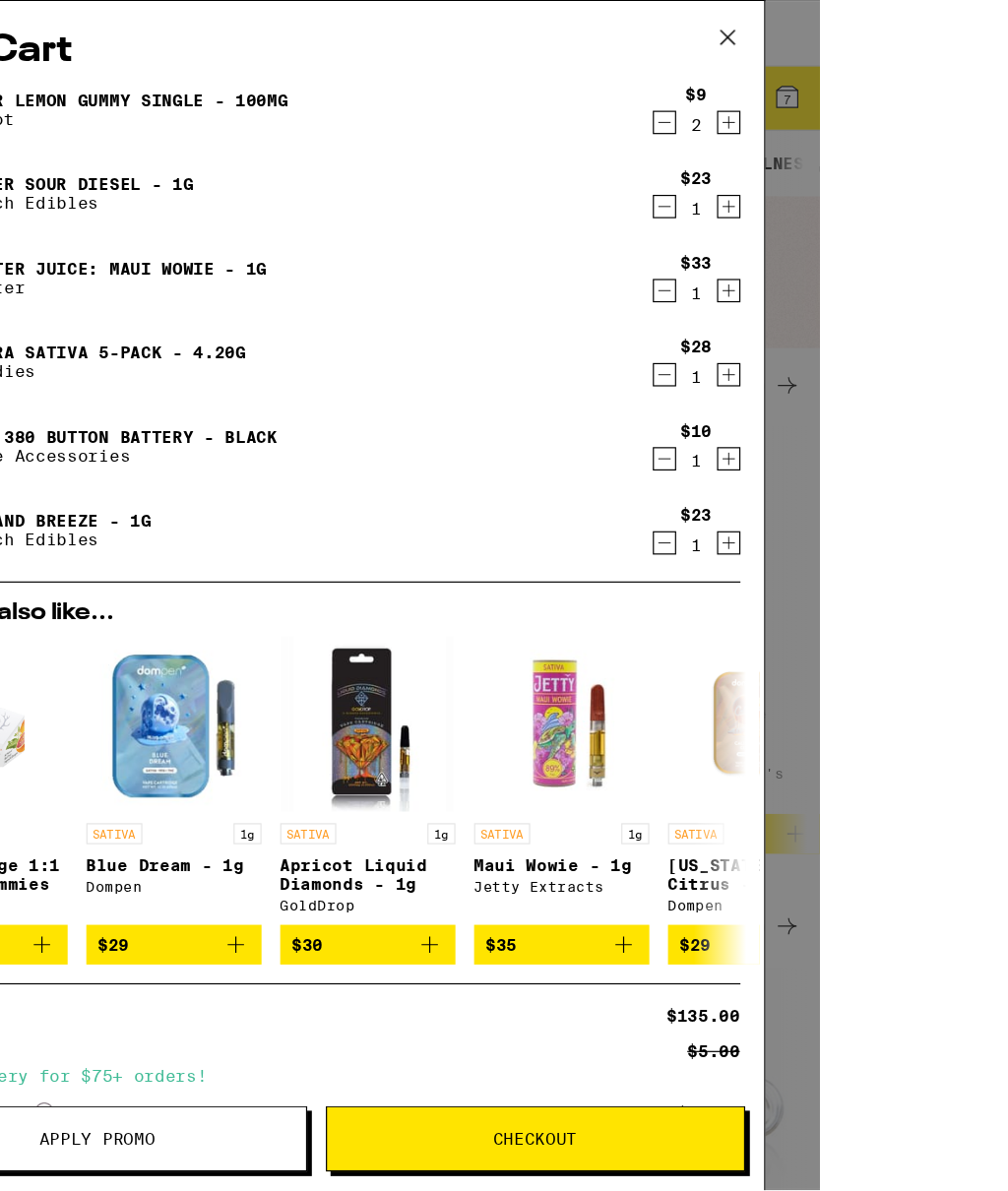
click at [710, 174] on icon "Decrement" at bounding box center [718, 174] width 18 height 24
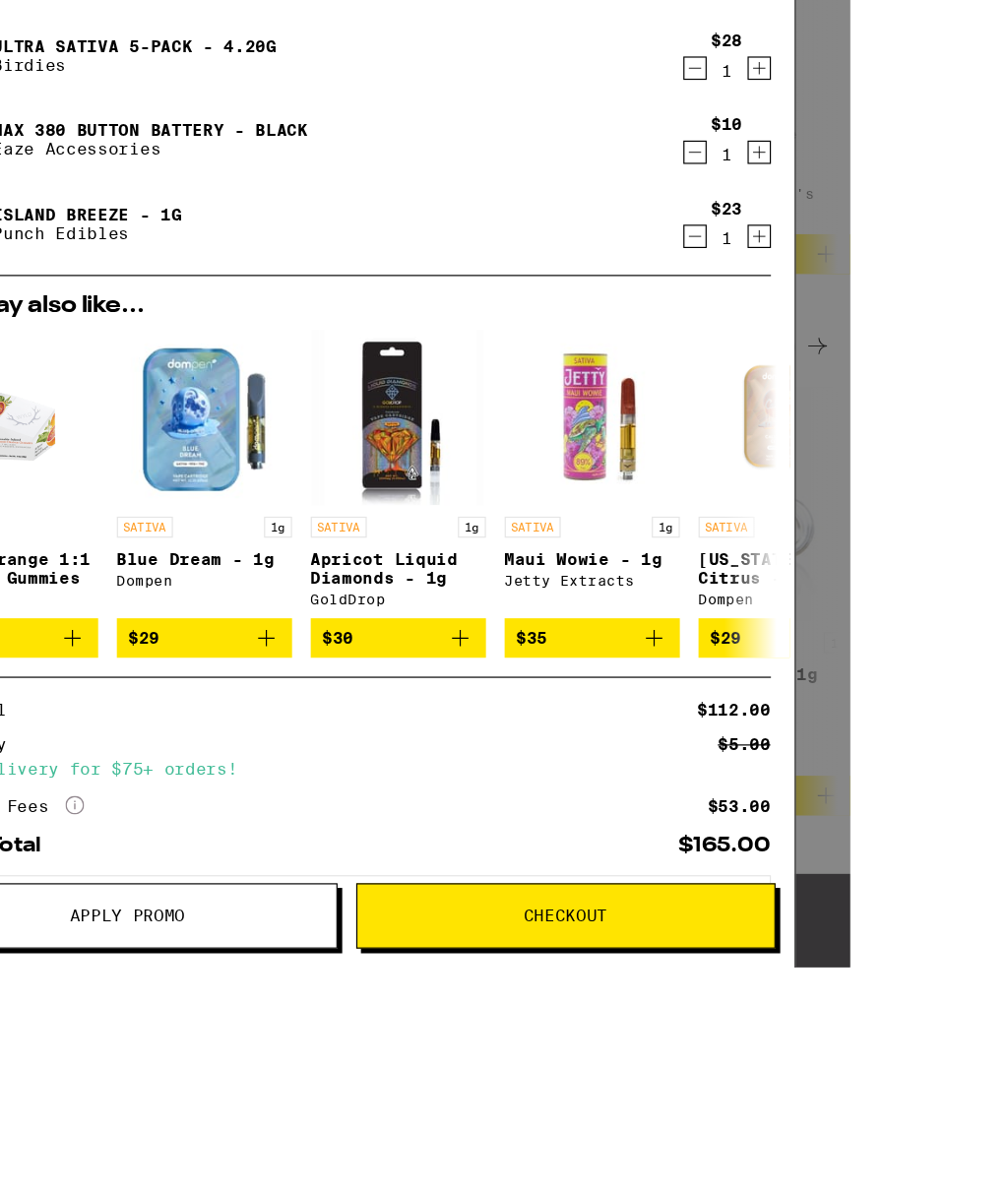
scroll to position [355, 0]
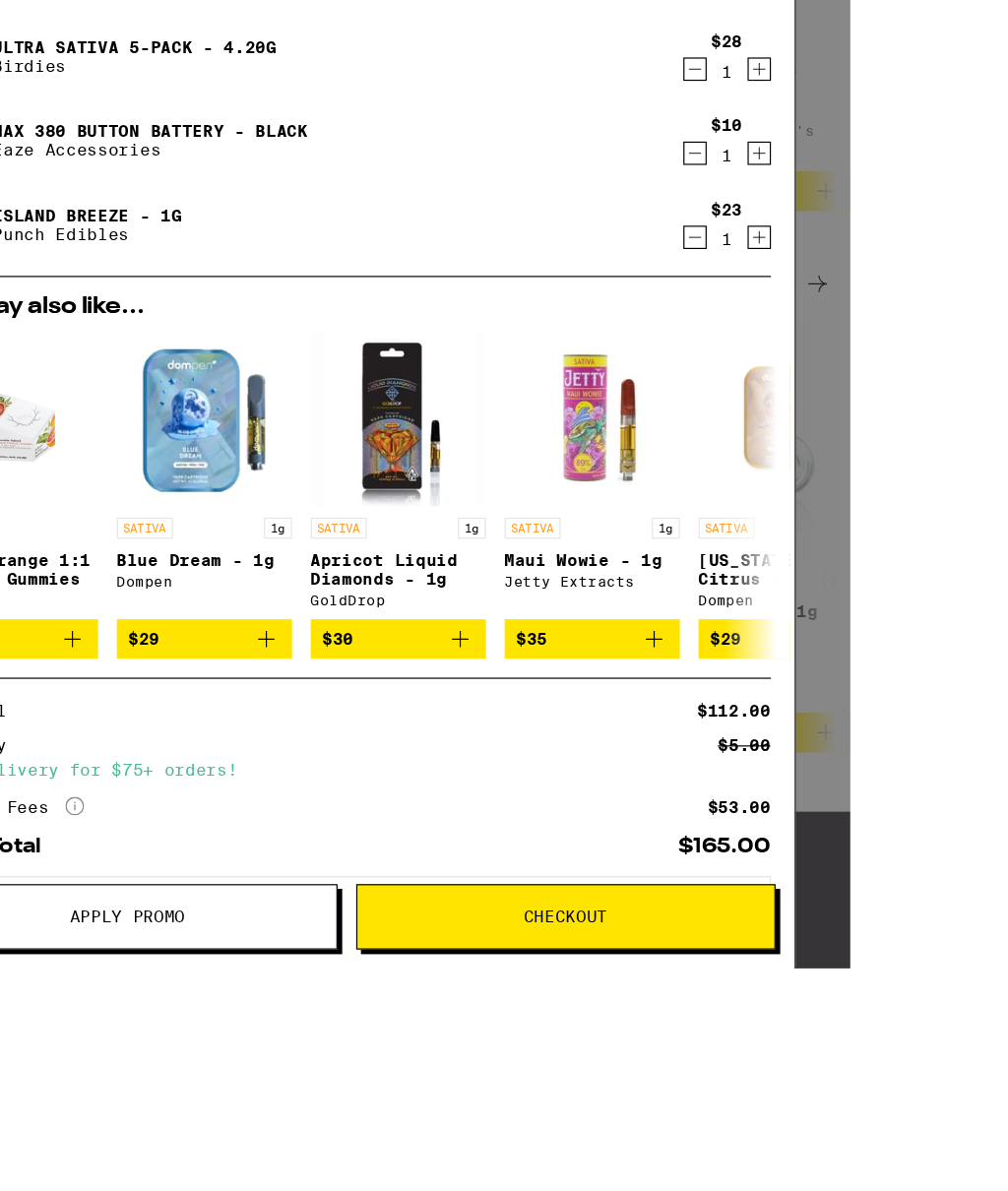
click at [262, 964] on span "Apply Promo" at bounding box center [241, 960] width 352 height 14
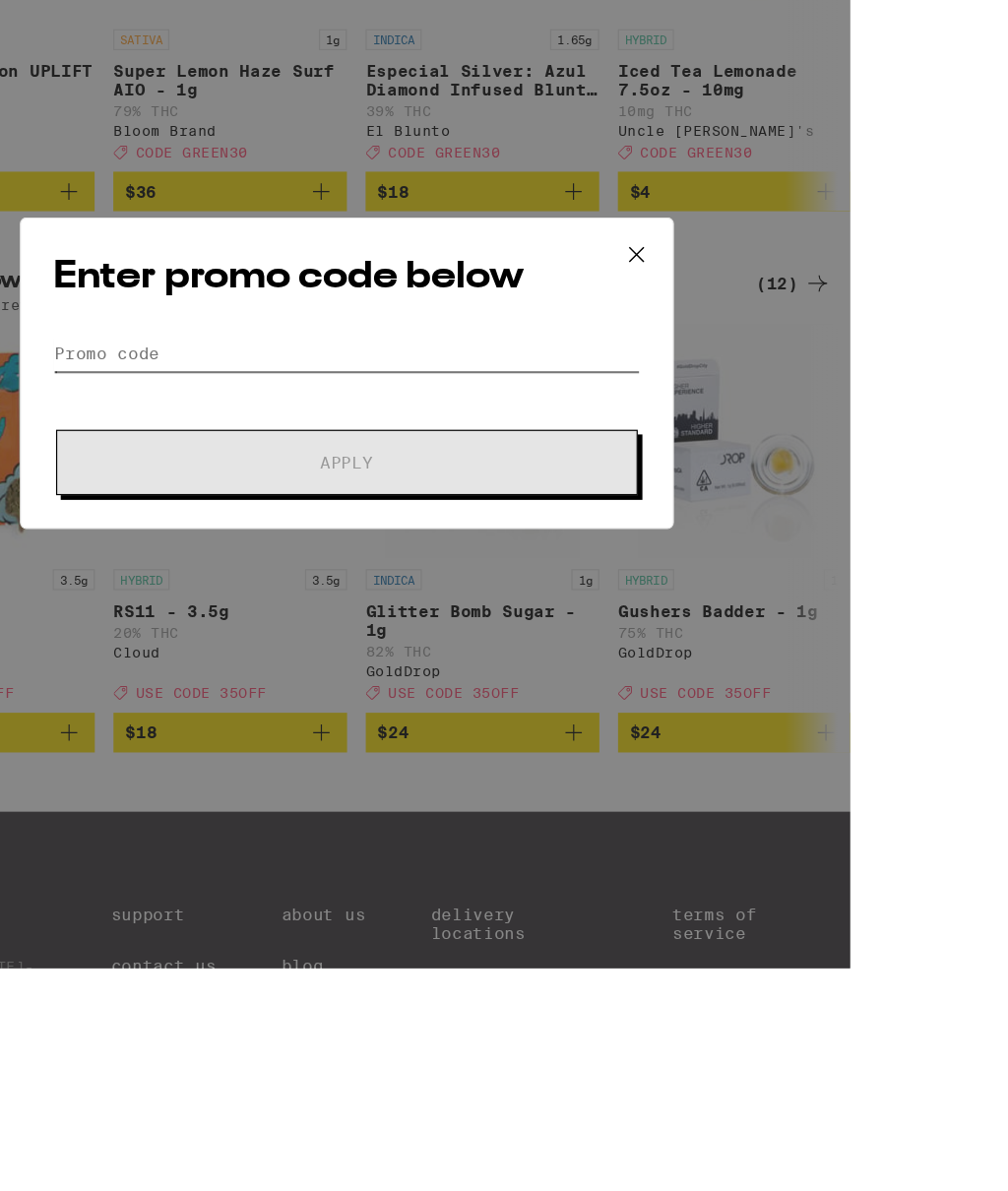
click at [348, 470] on input "Promo Code" at bounding box center [425, 485] width 494 height 30
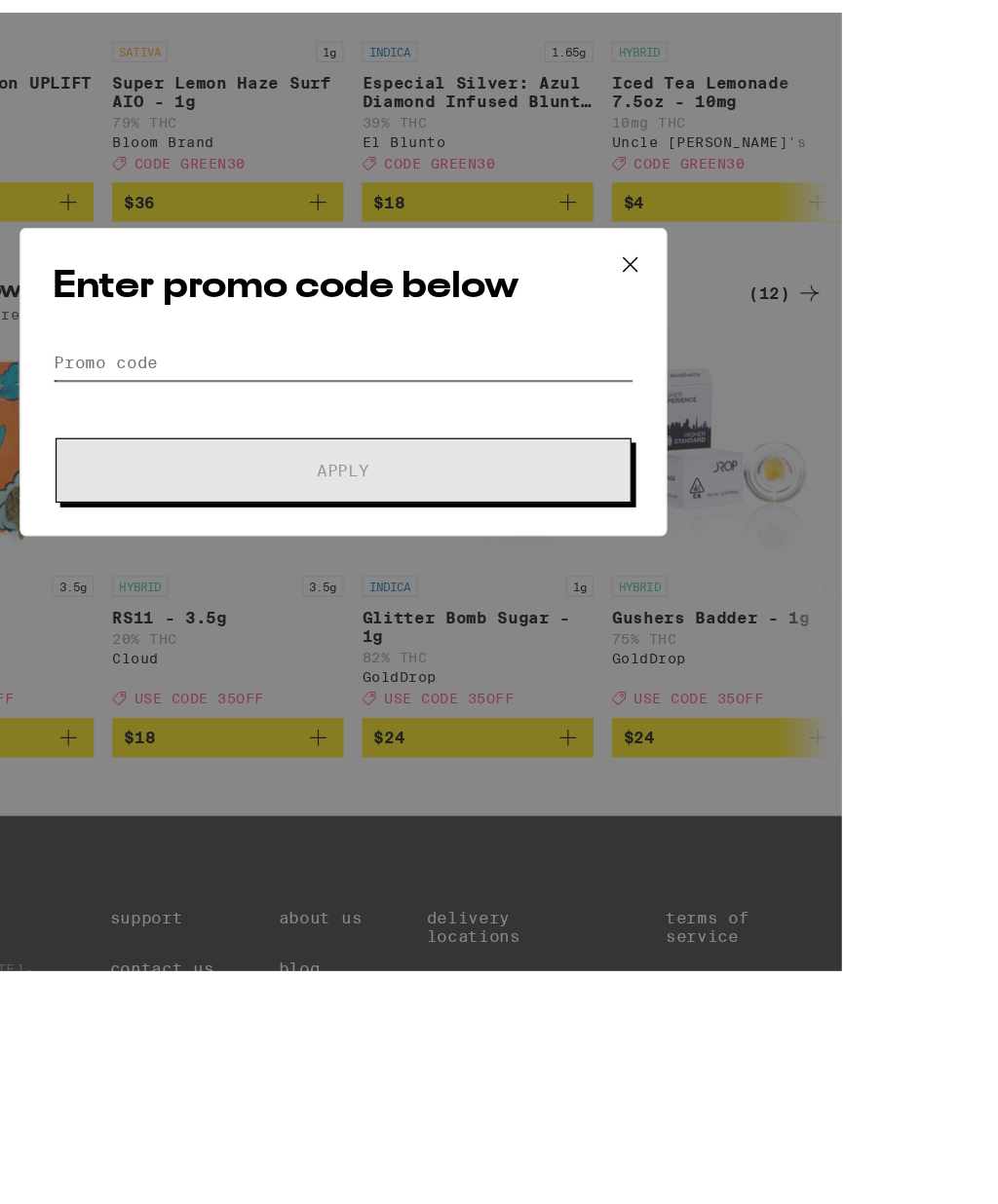
scroll to position [326, 0]
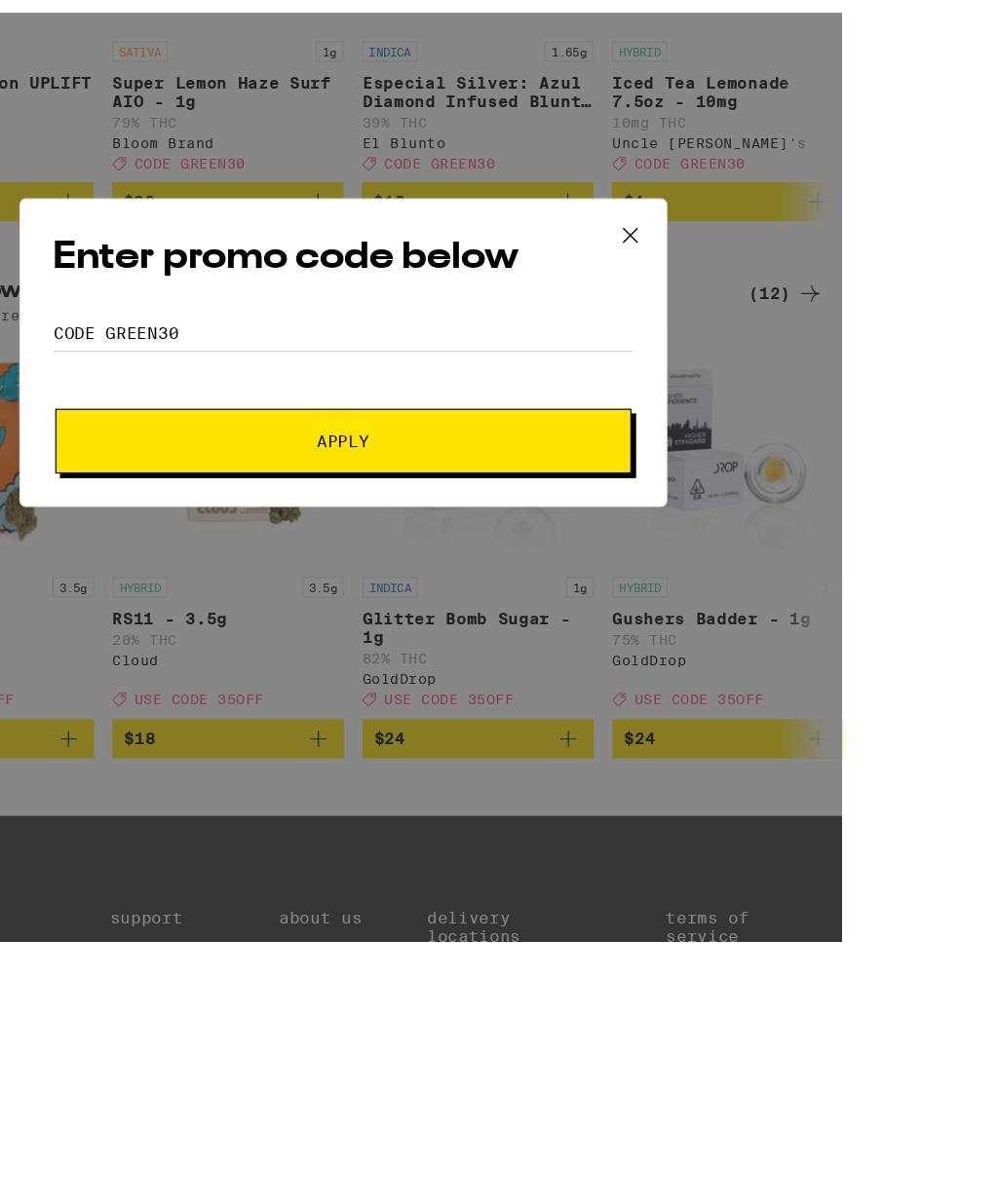
click at [430, 565] on span "Apply" at bounding box center [421, 572] width 351 height 14
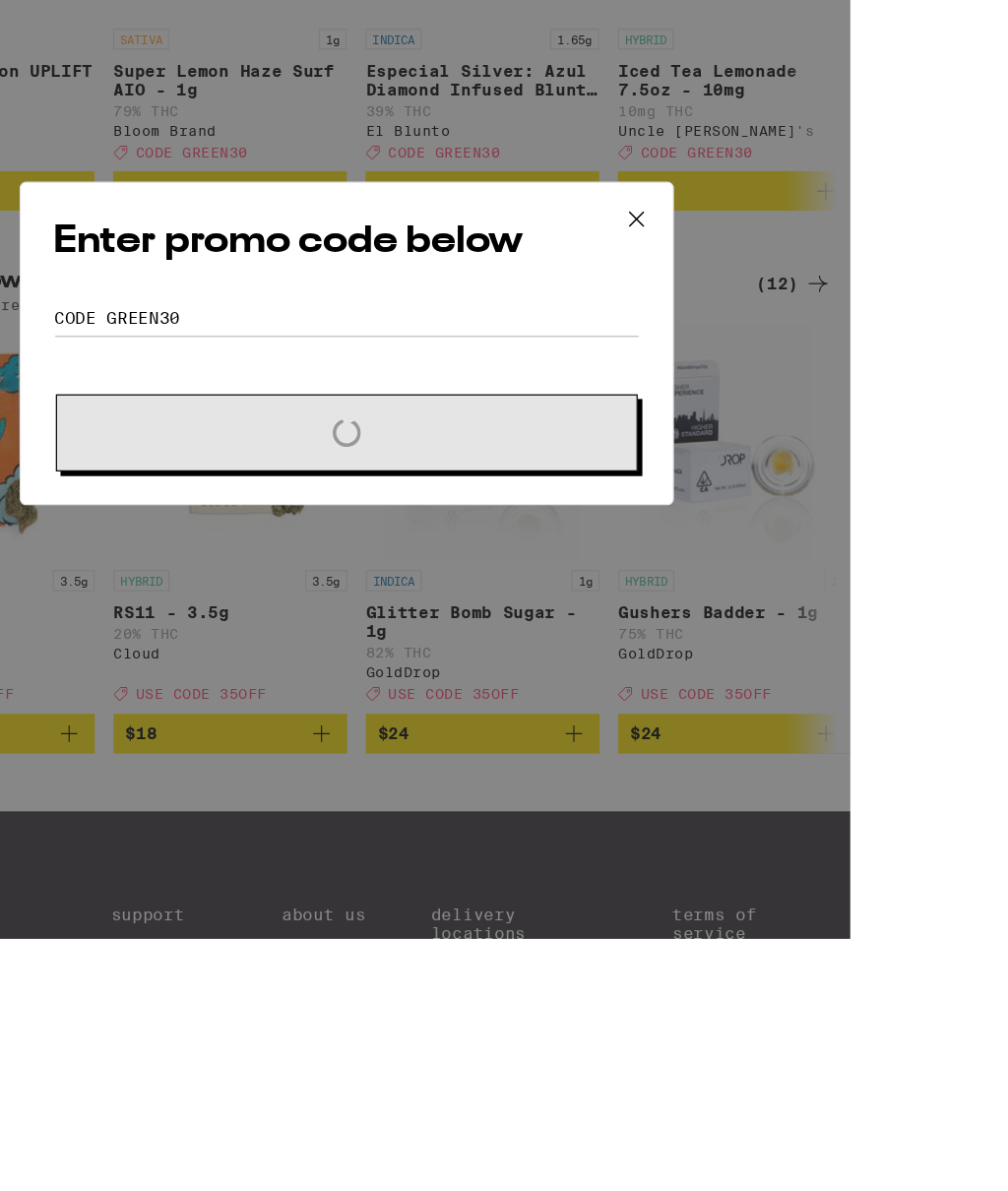
scroll to position [354, 0]
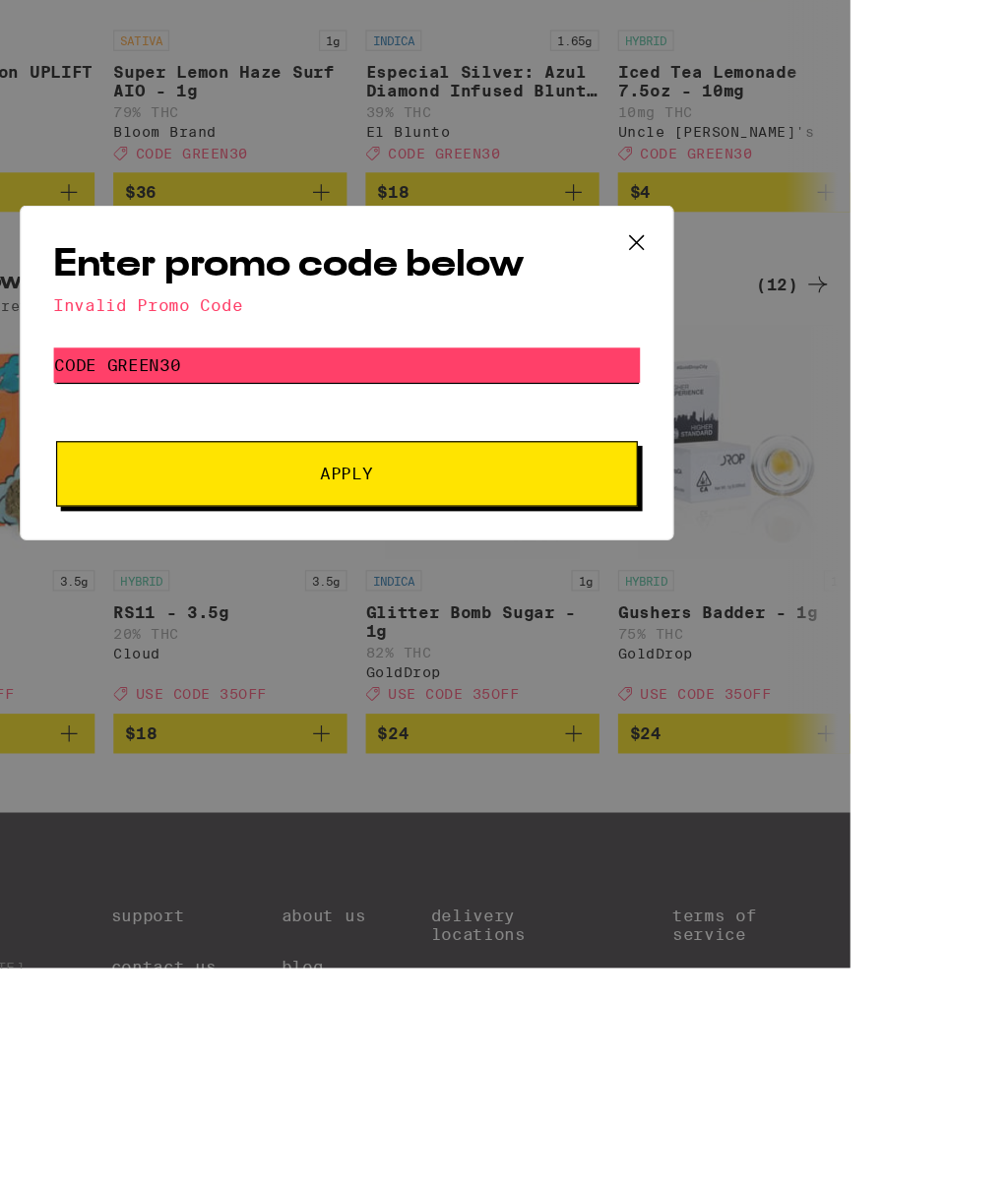
click at [322, 480] on input "Code green30" at bounding box center [425, 495] width 494 height 30
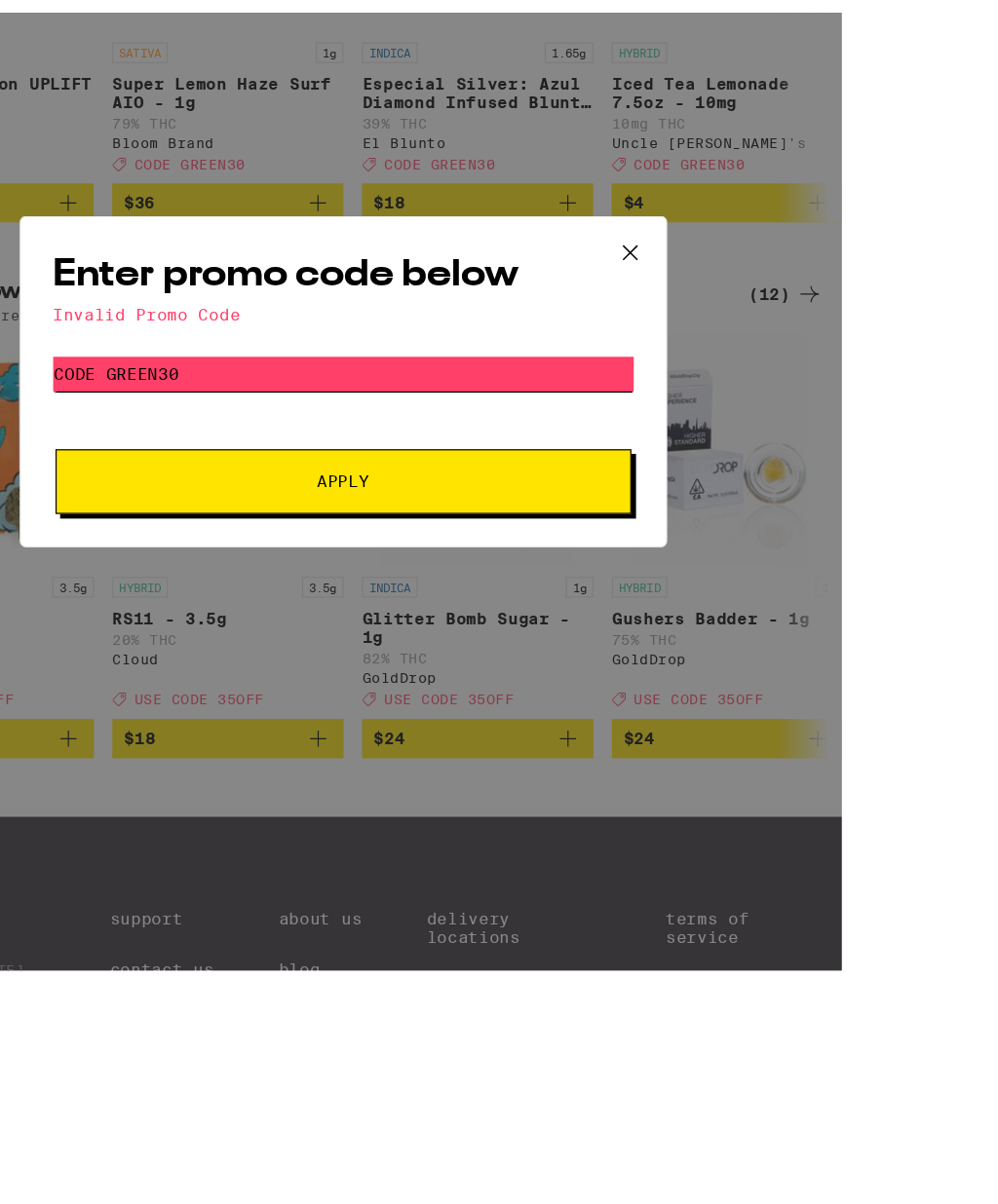
scroll to position [326, 0]
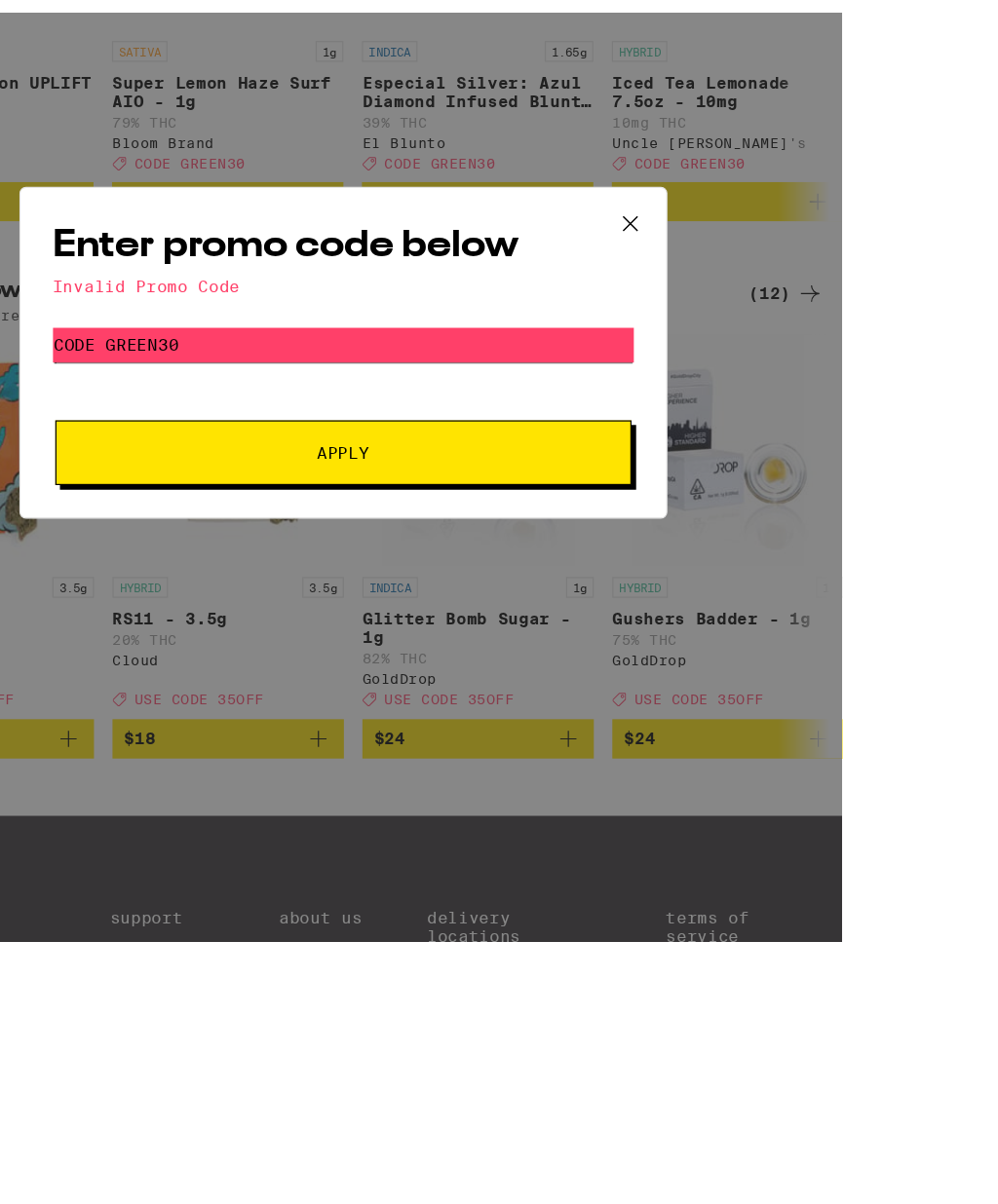
click at [176, 476] on input "Code green30" at bounding box center [421, 491] width 489 height 29
type input "green30"
click at [479, 575] on span "Apply" at bounding box center [421, 582] width 351 height 14
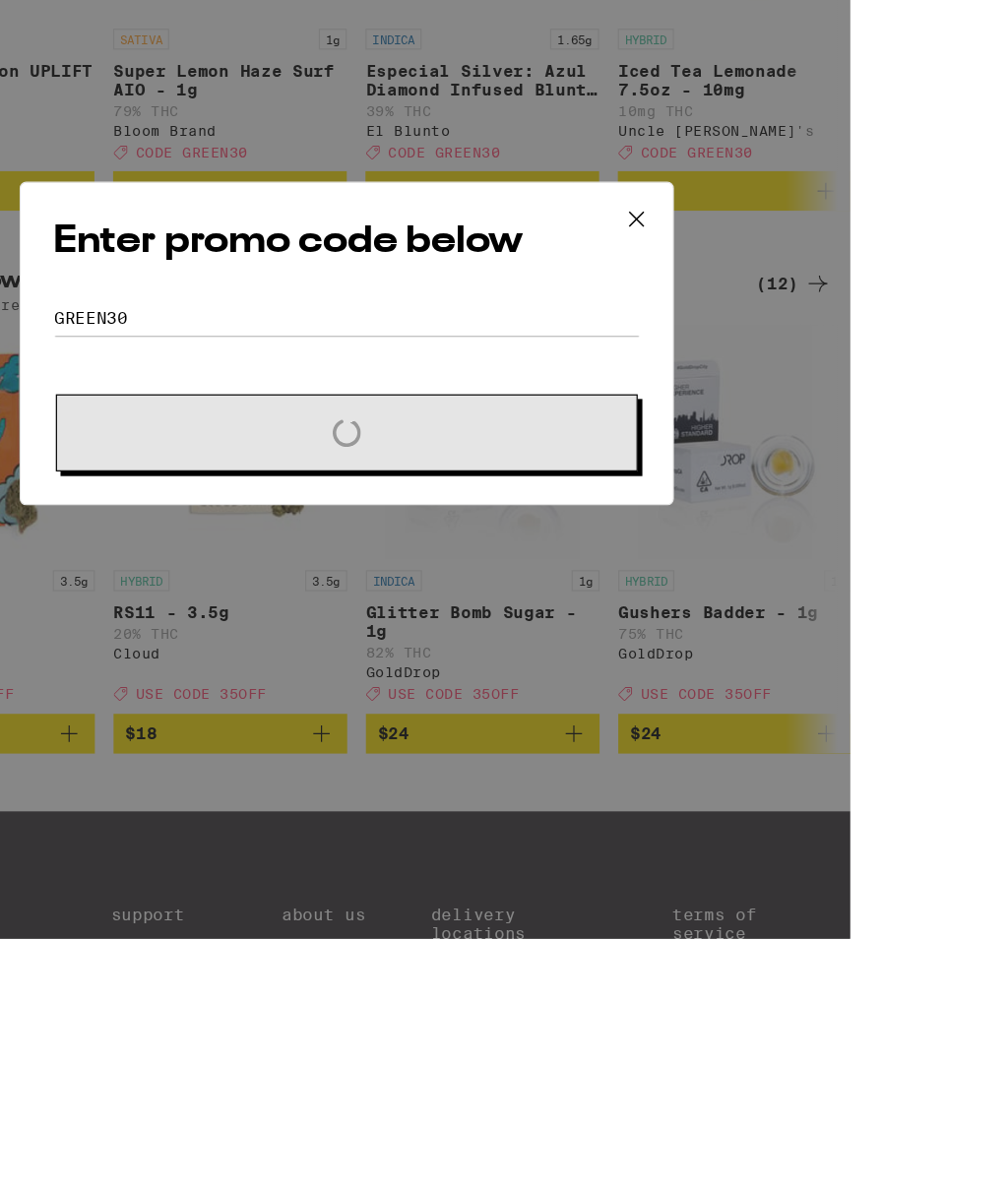
scroll to position [354, 0]
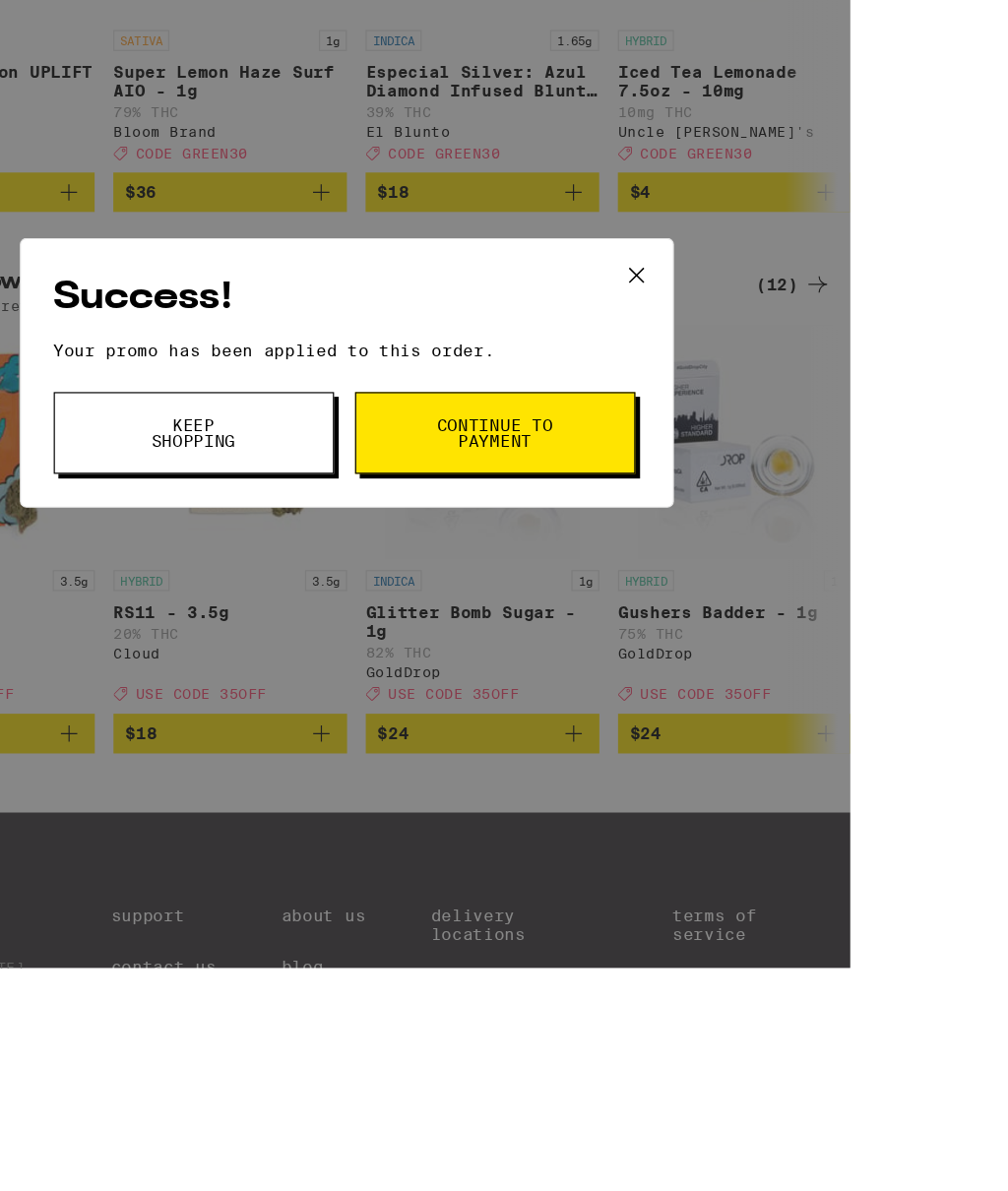
click at [534, 539] on span "Continue to payment" at bounding box center [550, 553] width 101 height 28
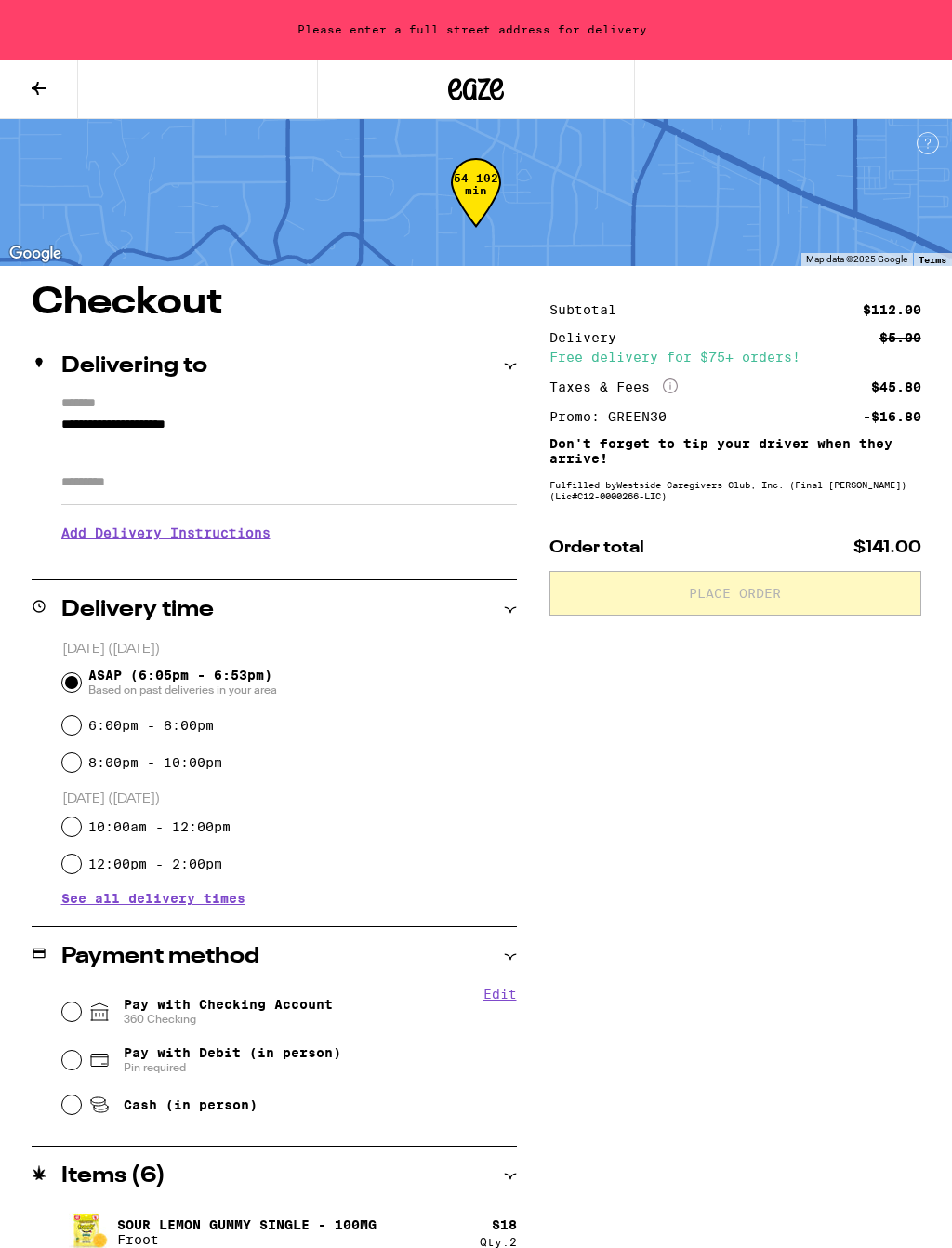
click at [93, 414] on input "**********" at bounding box center [289, 429] width 455 height 32
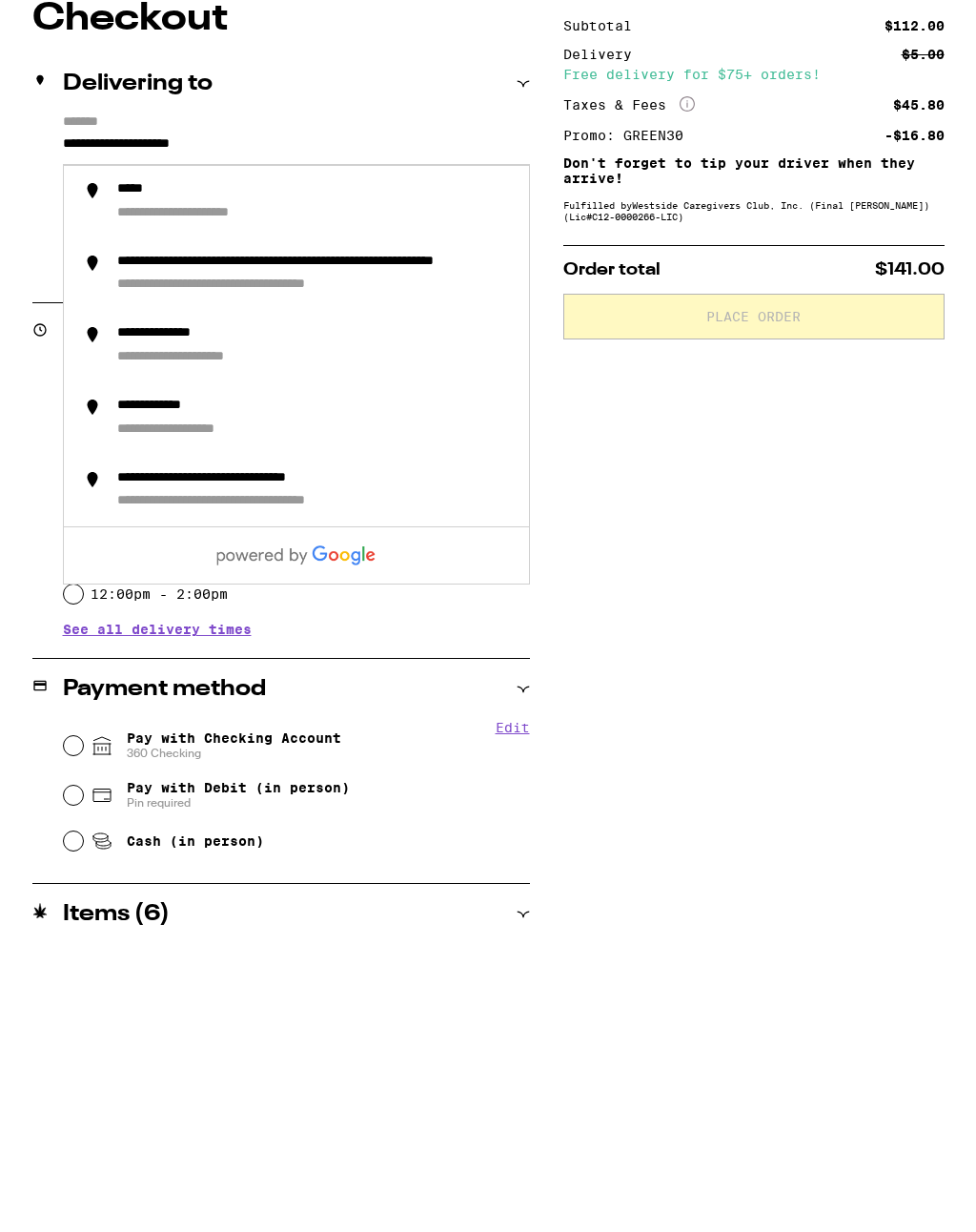
click at [63, 424] on input "**********" at bounding box center [297, 440] width 467 height 33
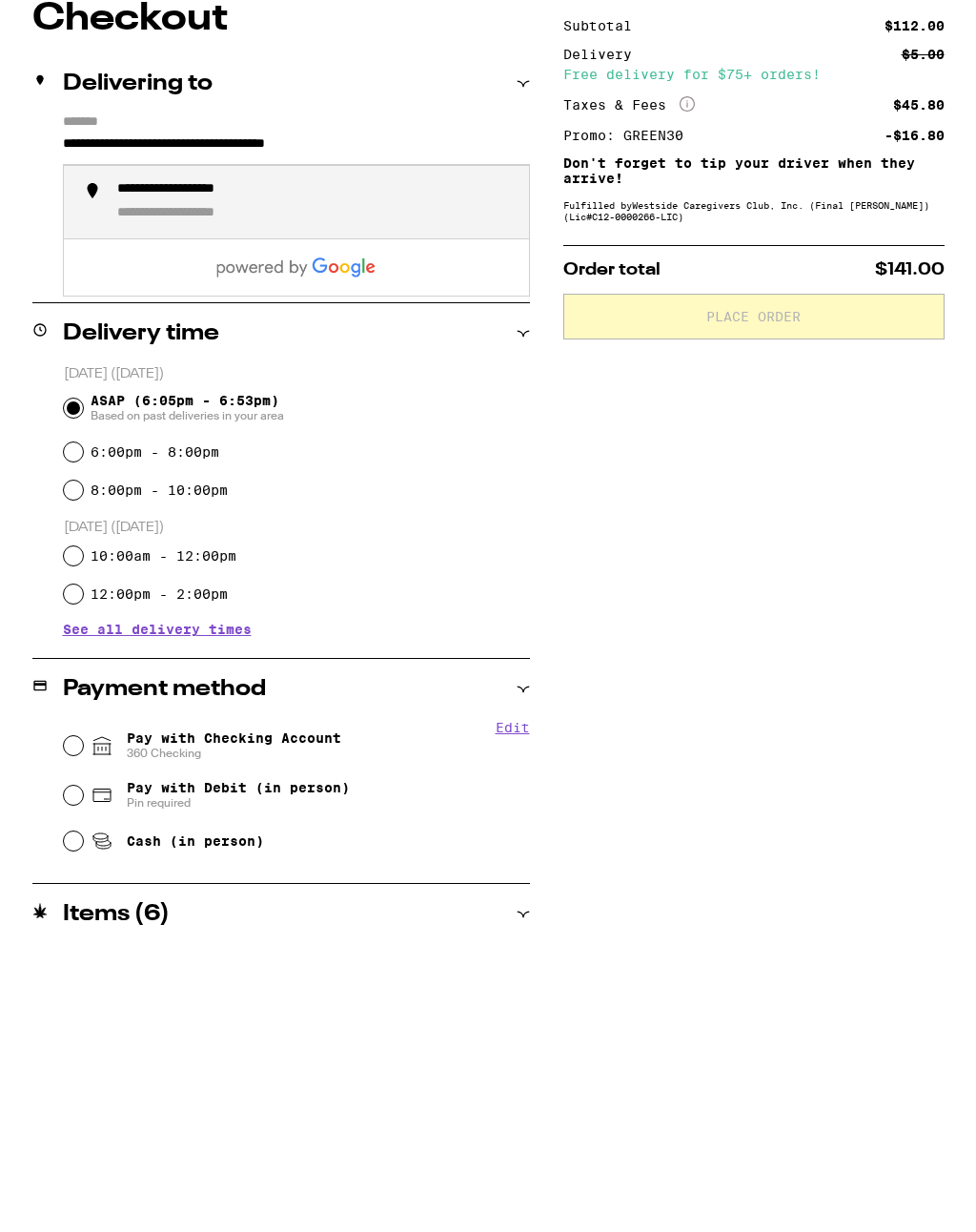
click at [374, 473] on div "**********" at bounding box center [316, 494] width 396 height 42
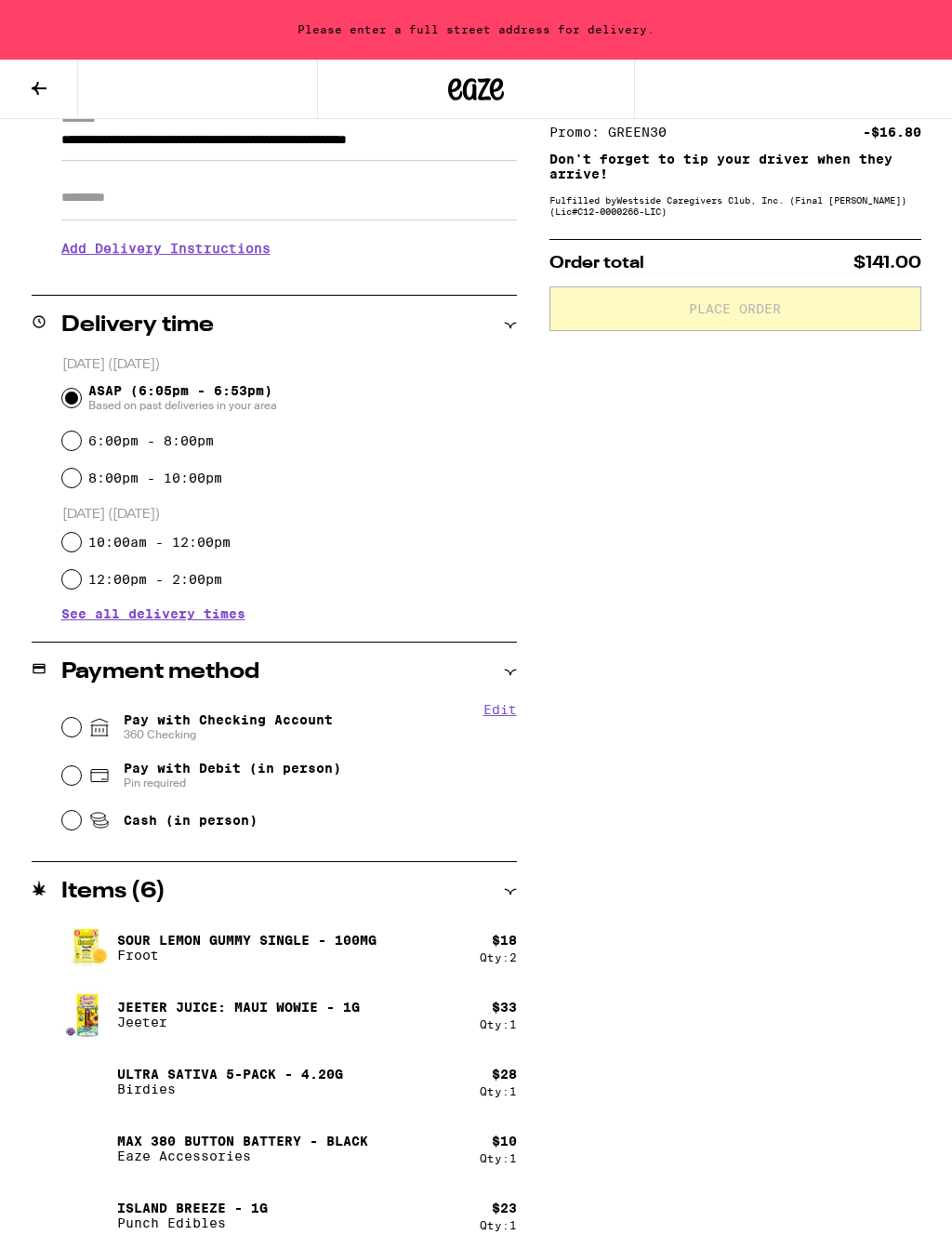
type input "**********"
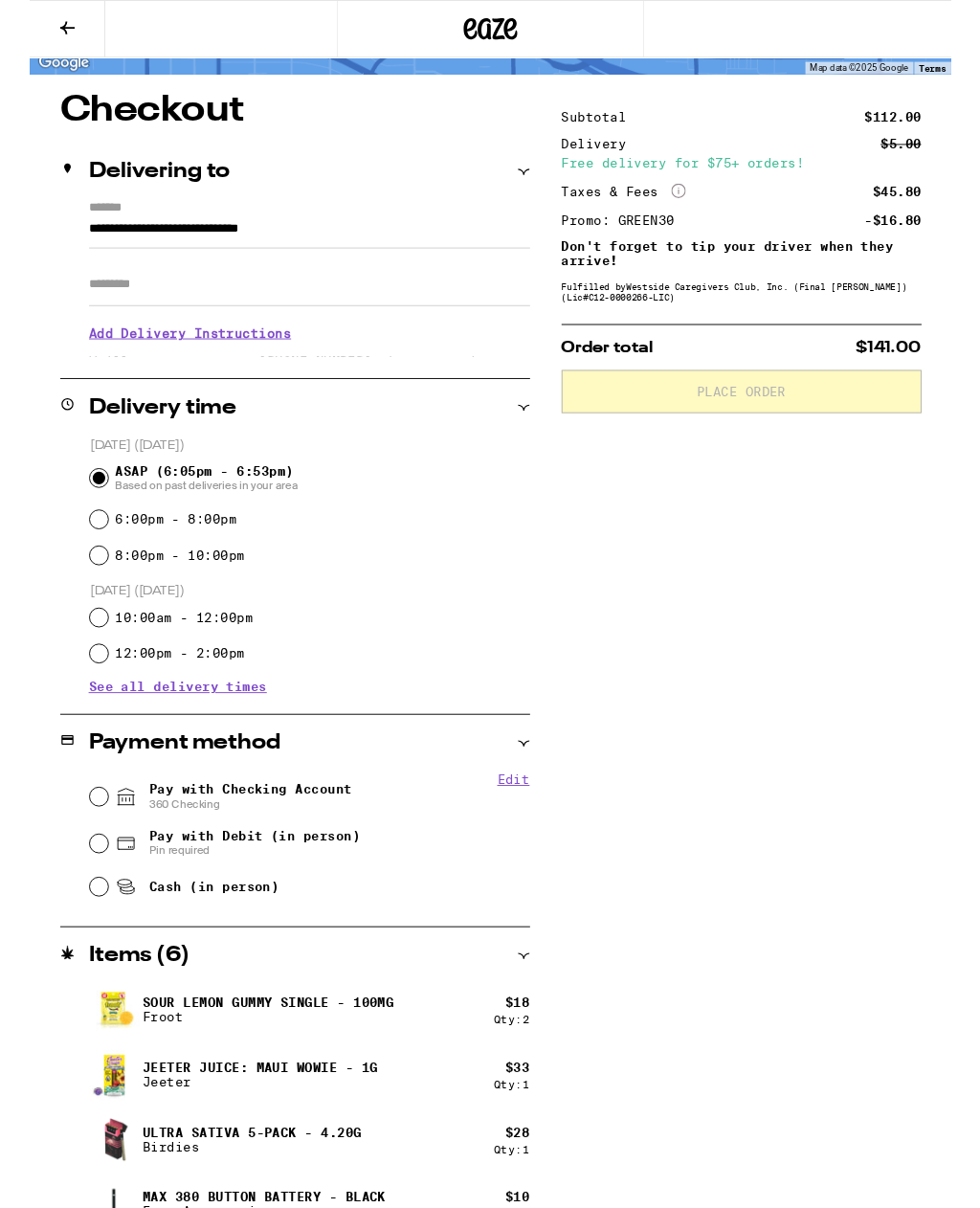
scroll to position [185, 0]
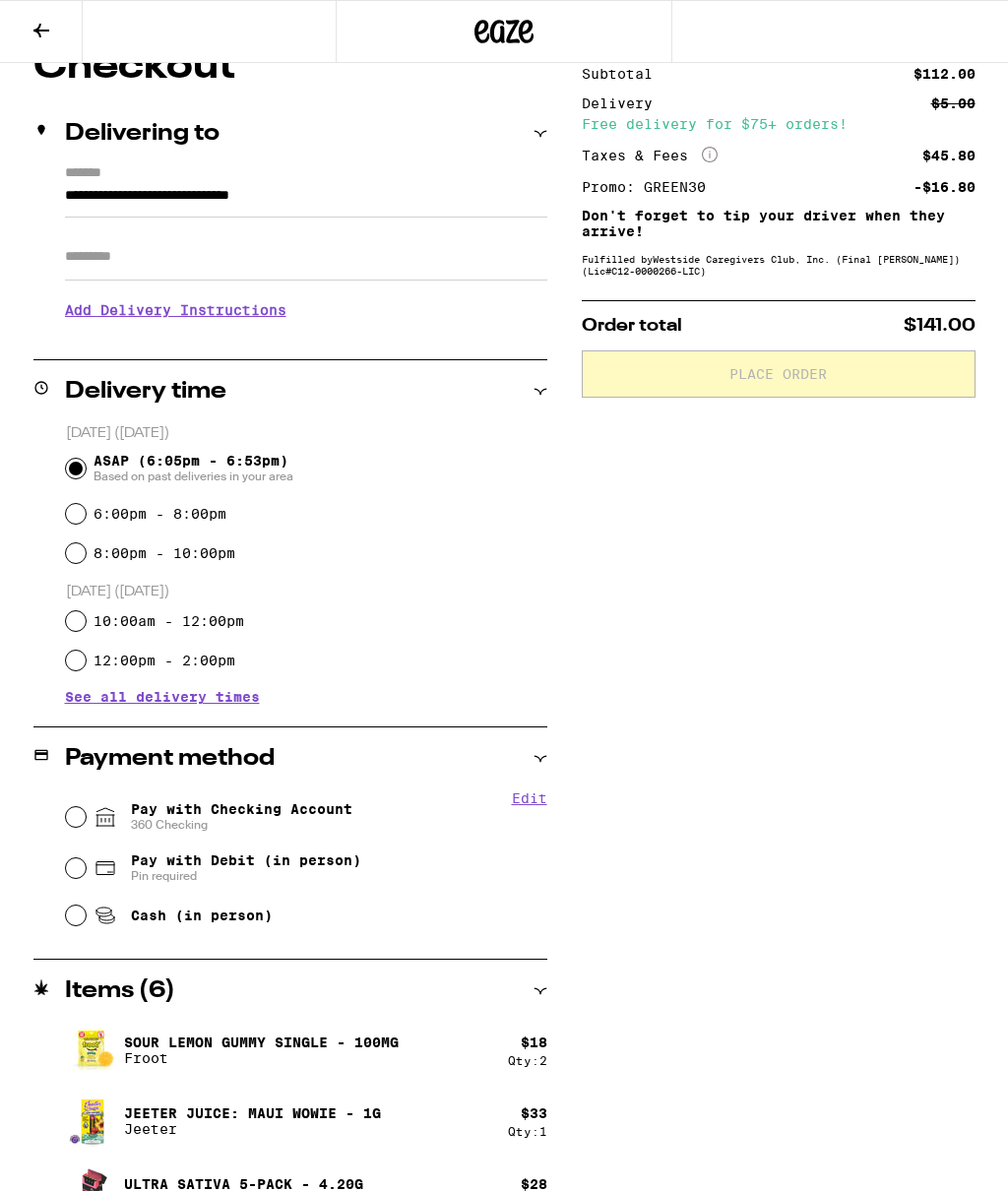
click at [74, 824] on input "Pay with Checking Account 360 Checking" at bounding box center [76, 817] width 20 height 20
radio input "true"
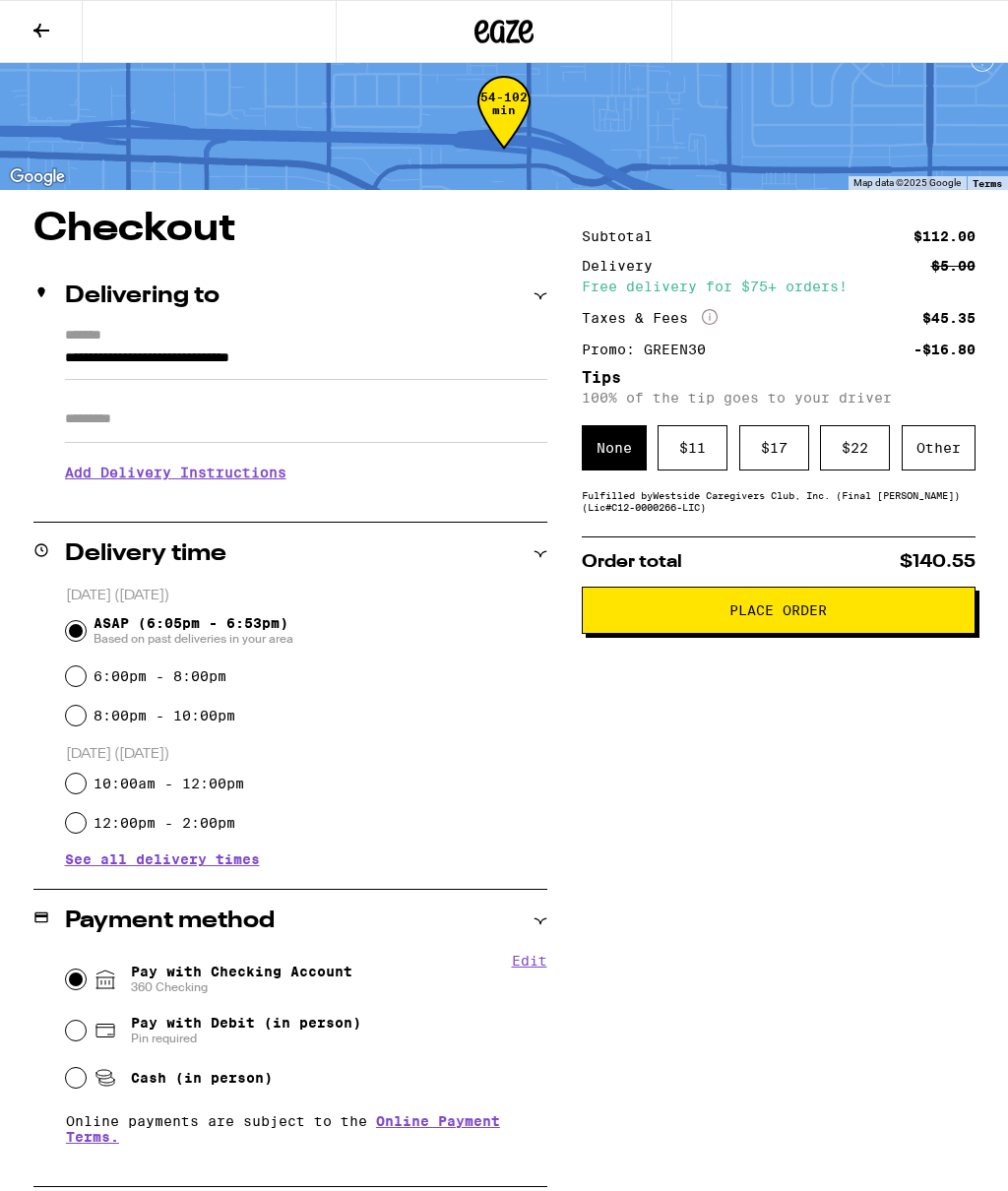
scroll to position [0, 0]
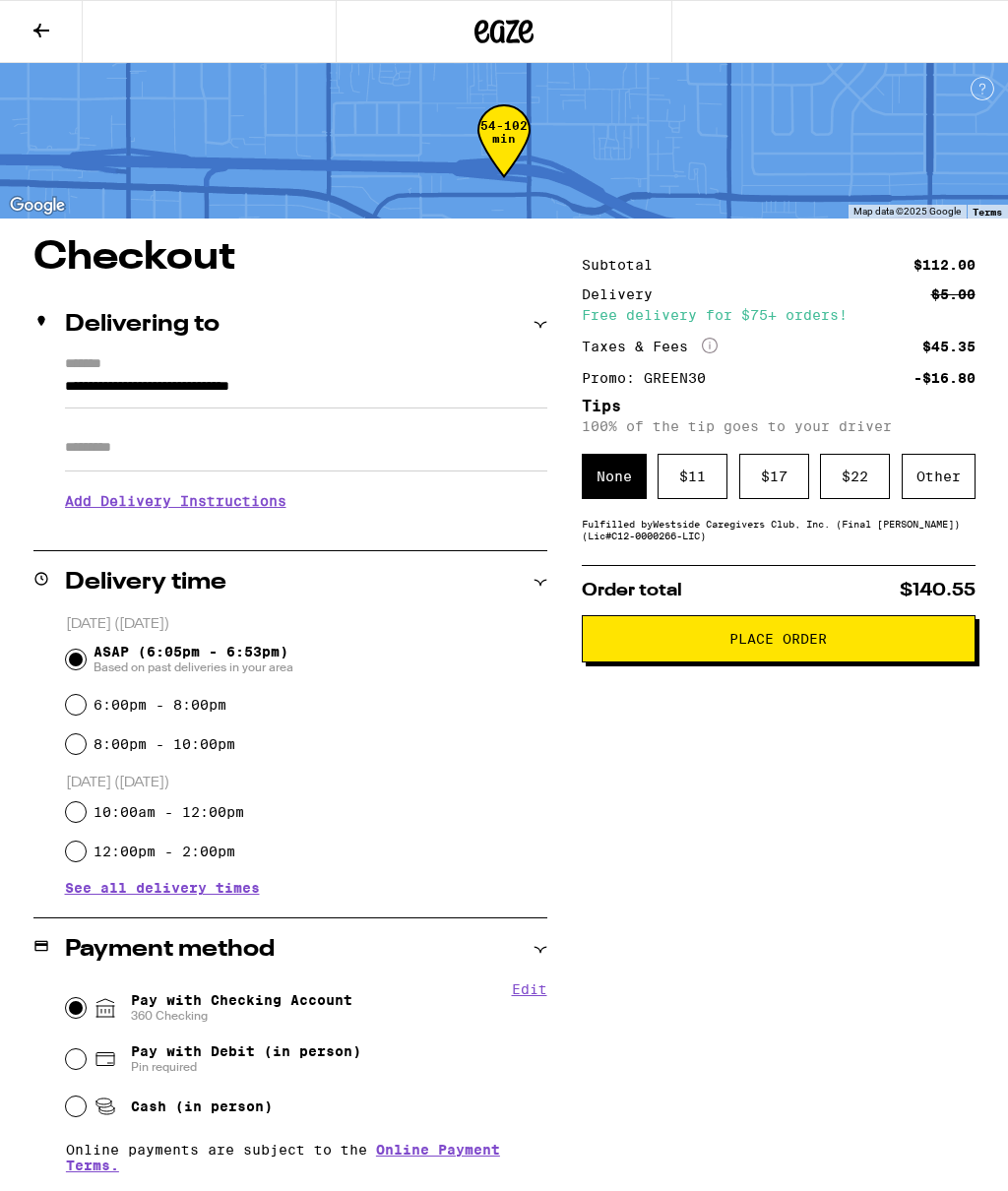
click at [798, 645] on span "Place Order" at bounding box center [778, 638] width 98 height 14
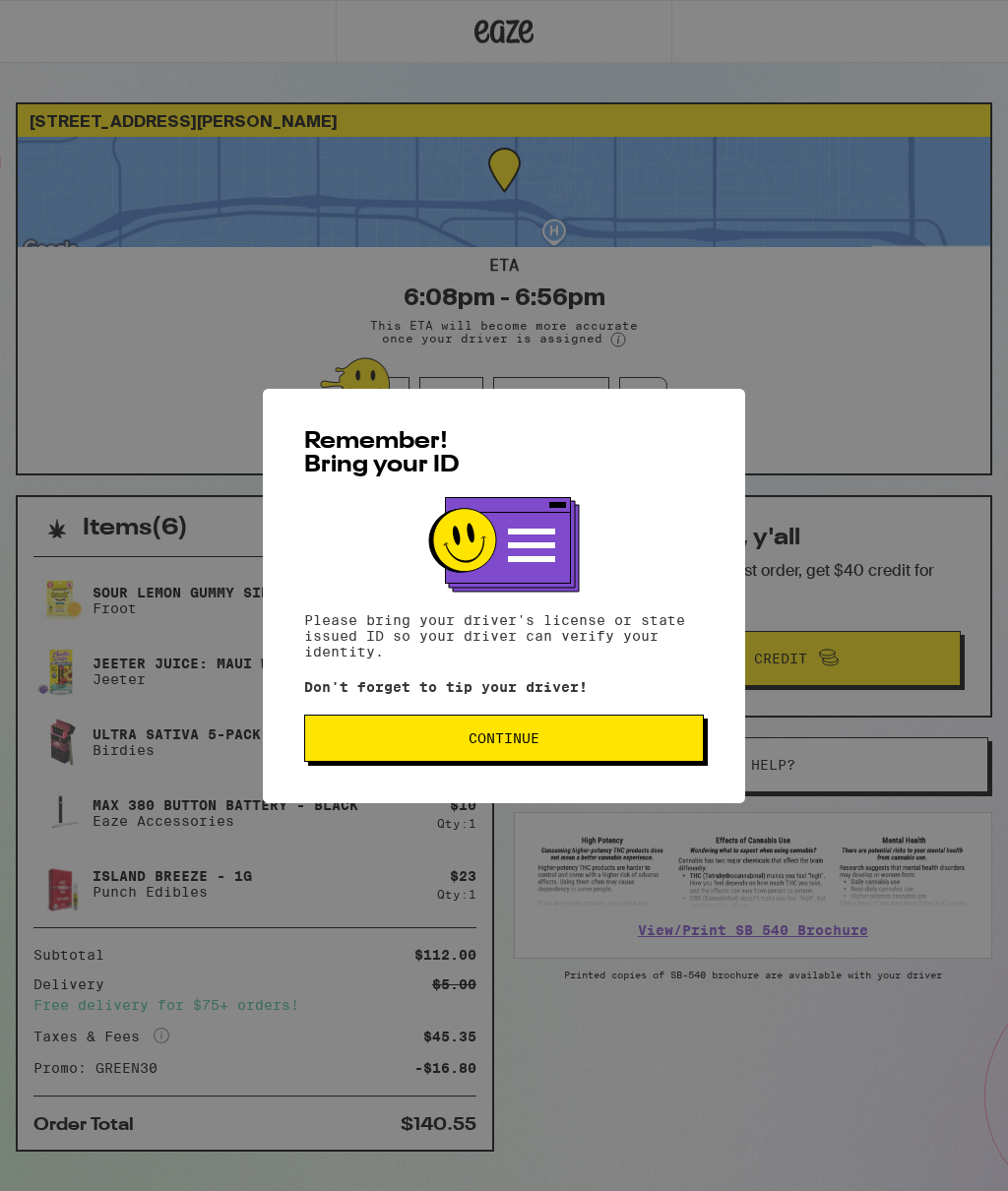
click at [643, 744] on span "Continue" at bounding box center [504, 738] width 367 height 14
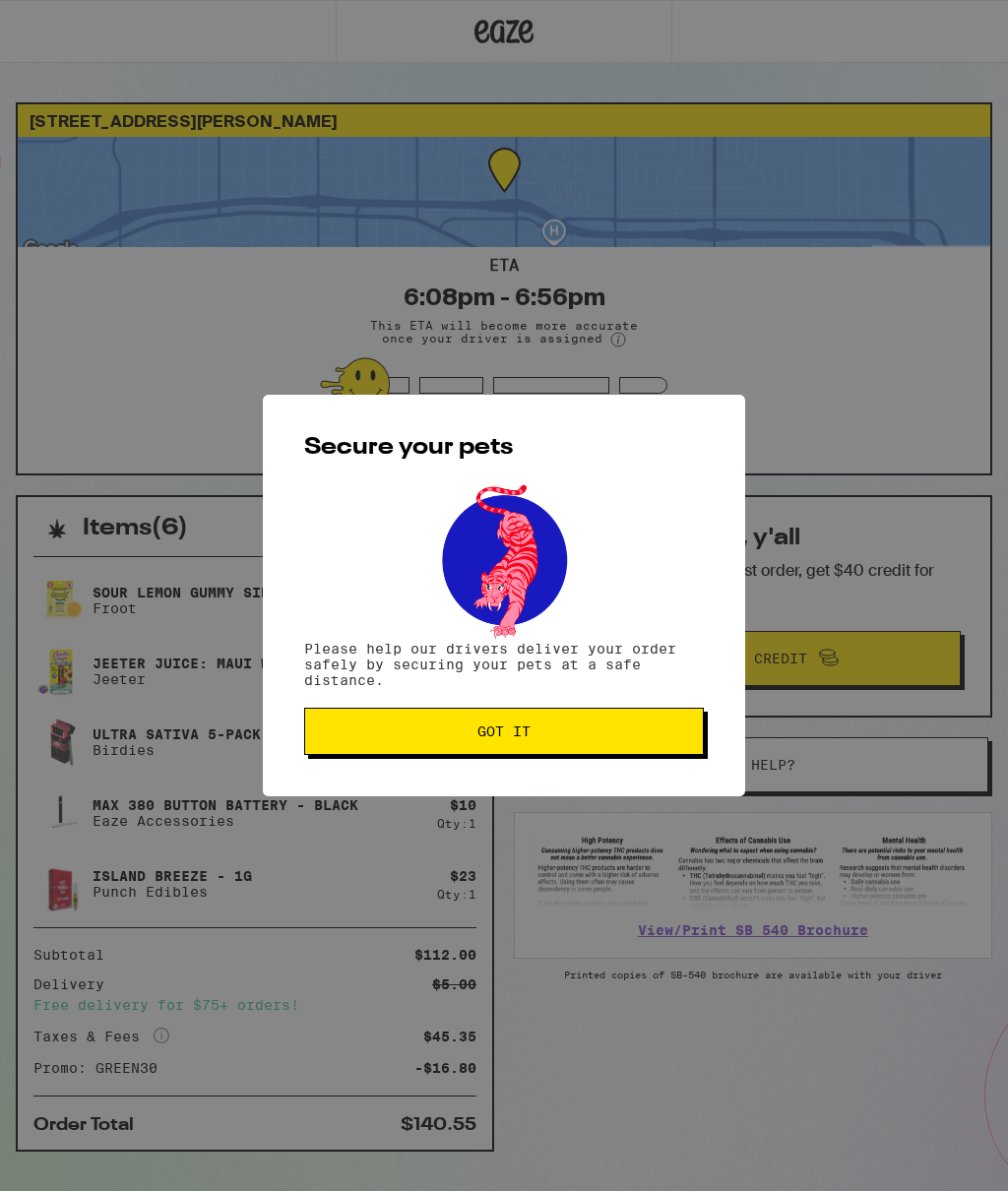
click at [659, 735] on span "Got it" at bounding box center [504, 731] width 367 height 14
